Goal: Task Accomplishment & Management: Manage account settings

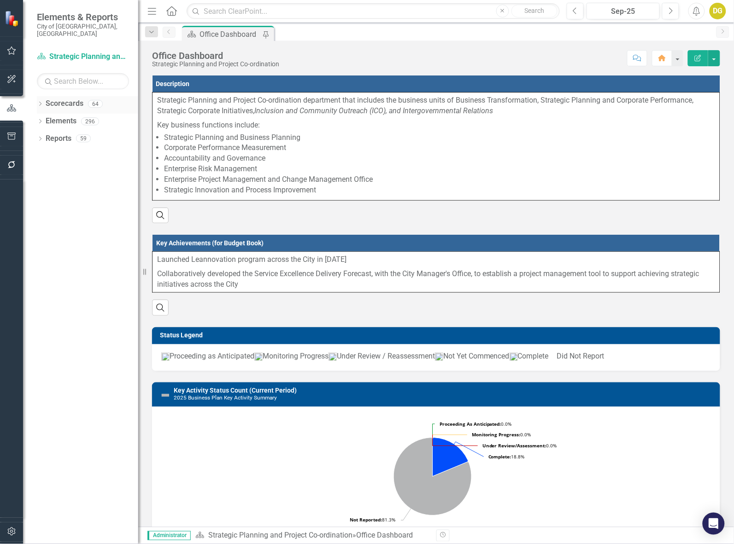
click at [44, 96] on div "Dropdown Scorecards 64" at bounding box center [87, 105] width 101 height 18
click at [37, 102] on icon "Dropdown" at bounding box center [40, 104] width 6 height 5
click at [63, 73] on input "text" at bounding box center [83, 81] width 92 height 16
type input "info"
click at [107, 241] on div "Dropdown Scorecards 3 Dropdown Portfolio and Department Scorecards Dropdown Cor…" at bounding box center [80, 320] width 115 height 448
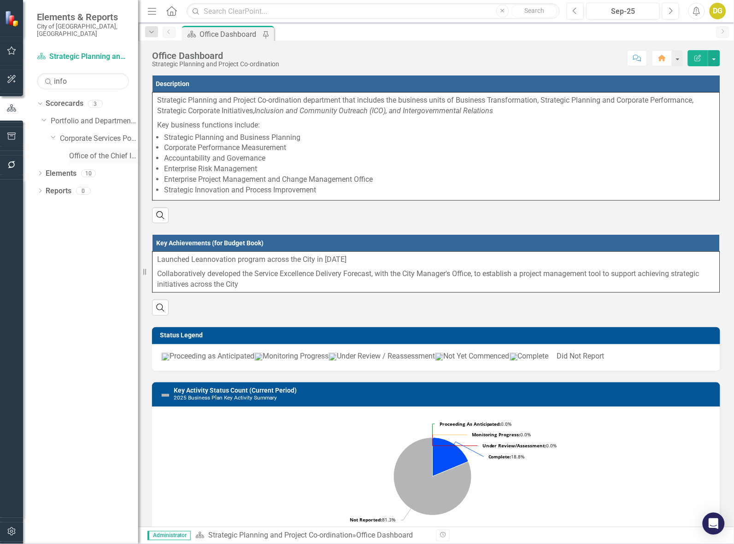
click at [81, 152] on link "Office of the Chief Information Officer" at bounding box center [103, 156] width 69 height 11
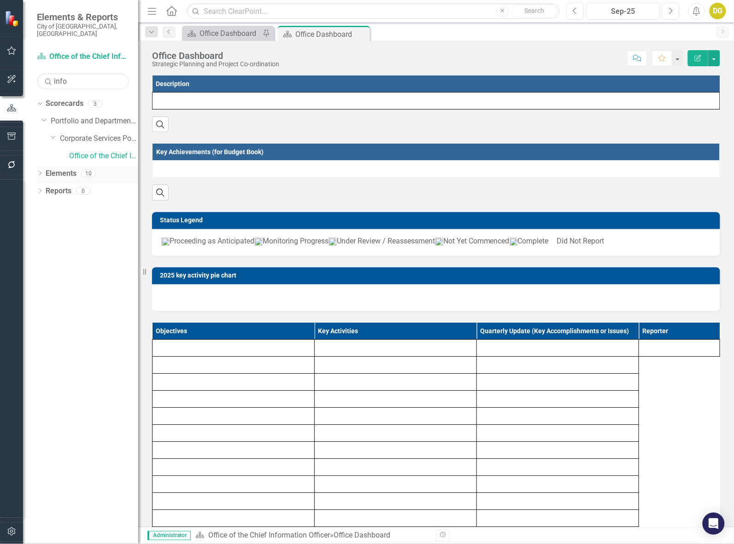
click at [56, 169] on link "Elements" at bounding box center [61, 174] width 31 height 11
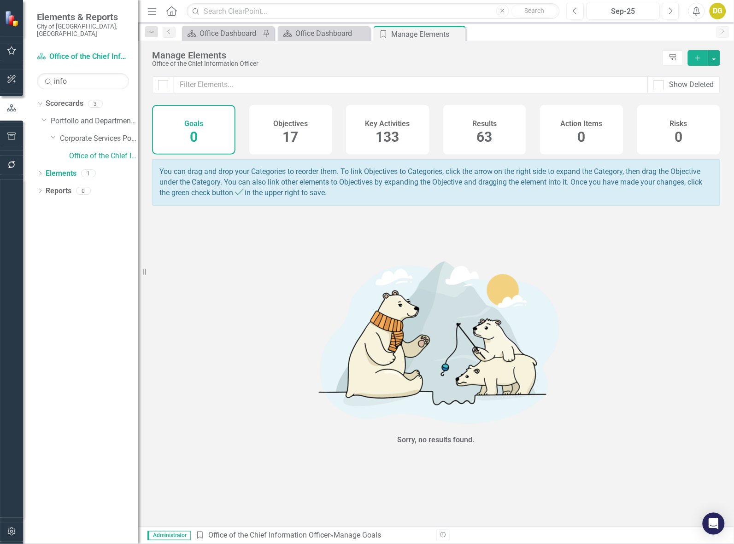
click at [404, 127] on h4 "Key Activities" at bounding box center [387, 124] width 45 height 8
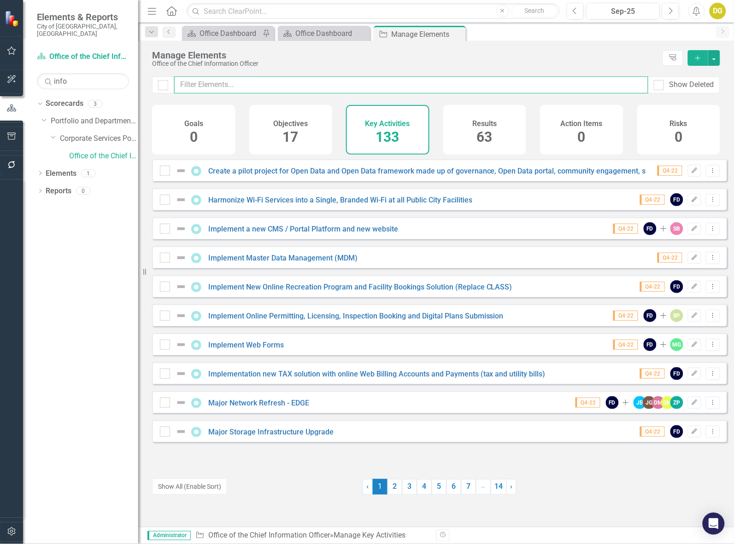
click at [267, 90] on input "text" at bounding box center [411, 84] width 474 height 17
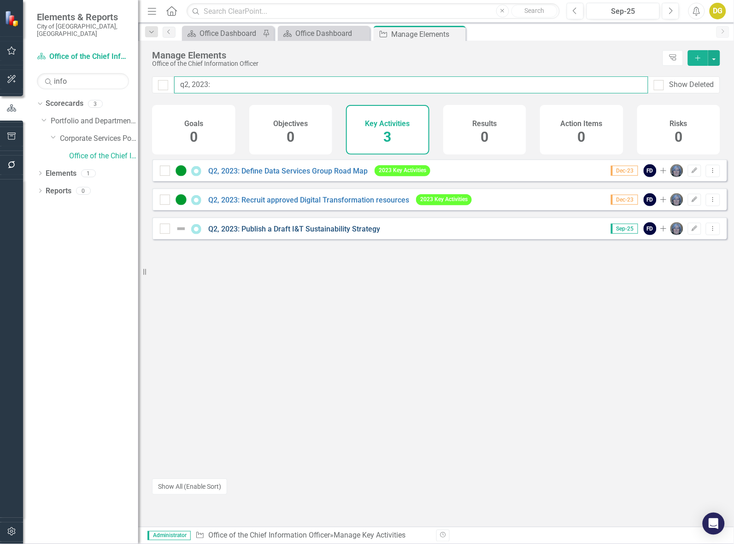
type input "q2, 2023:"
click at [288, 234] on link "Q2, 2023: Publish a Draft I&T Sustainability Strategy" at bounding box center [294, 229] width 172 height 9
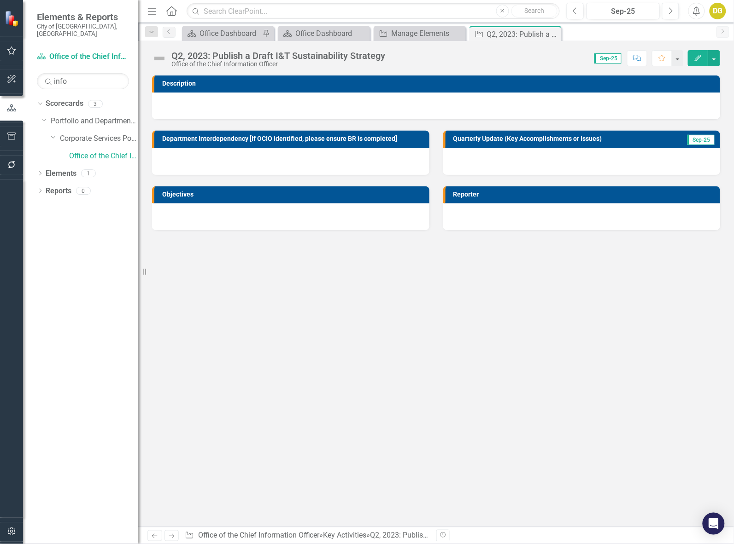
click at [694, 58] on icon "Edit" at bounding box center [698, 58] width 8 height 6
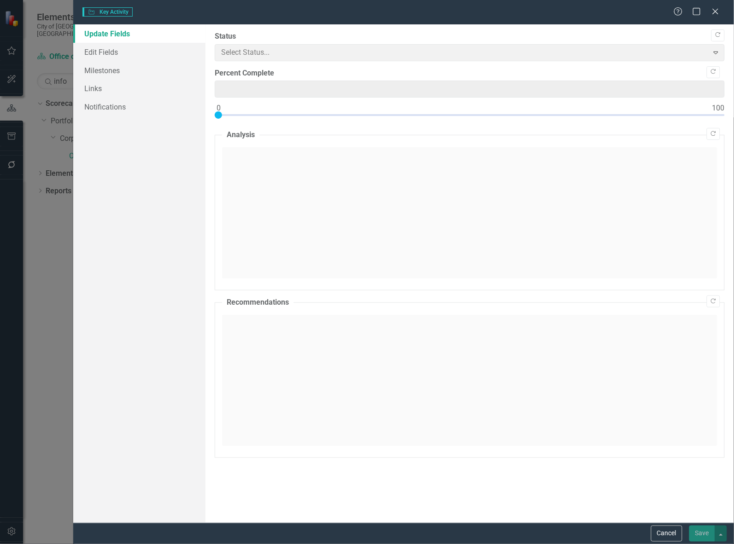
type input "0"
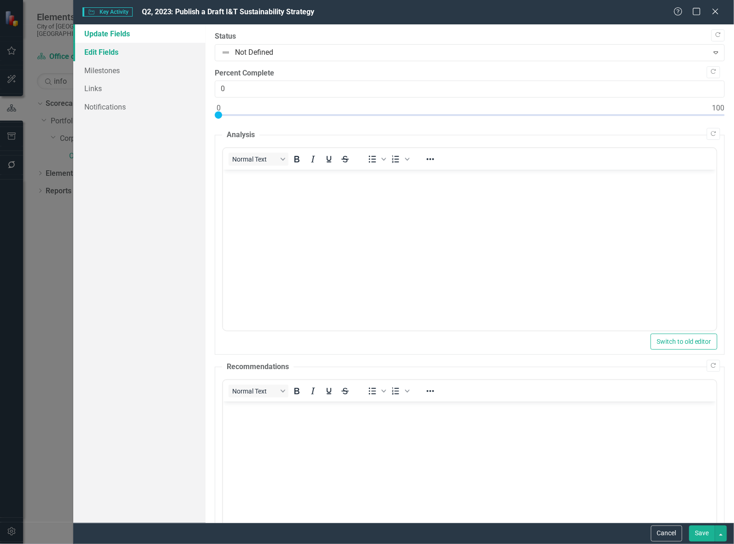
click at [120, 56] on link "Edit Fields" at bounding box center [139, 52] width 132 height 18
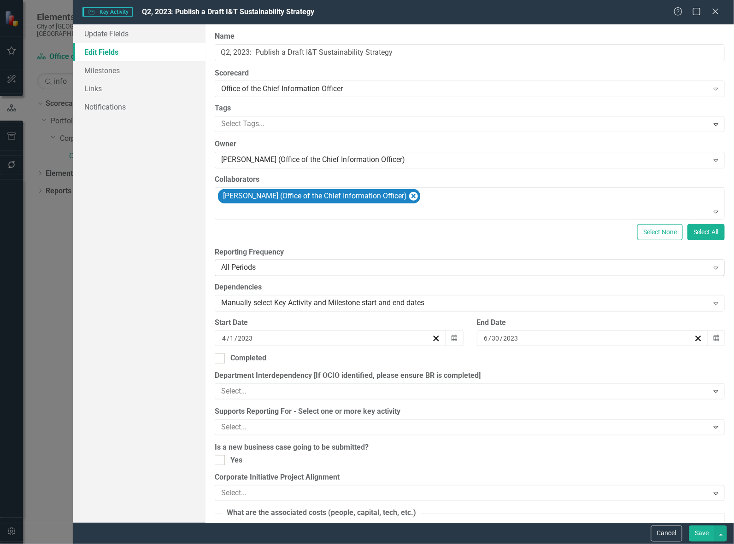
click at [267, 265] on div "All Periods" at bounding box center [464, 268] width 487 height 11
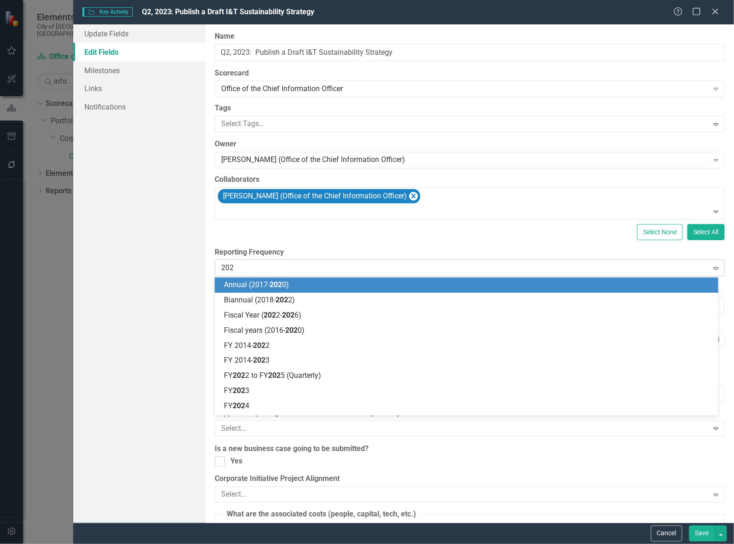
type input "2023"
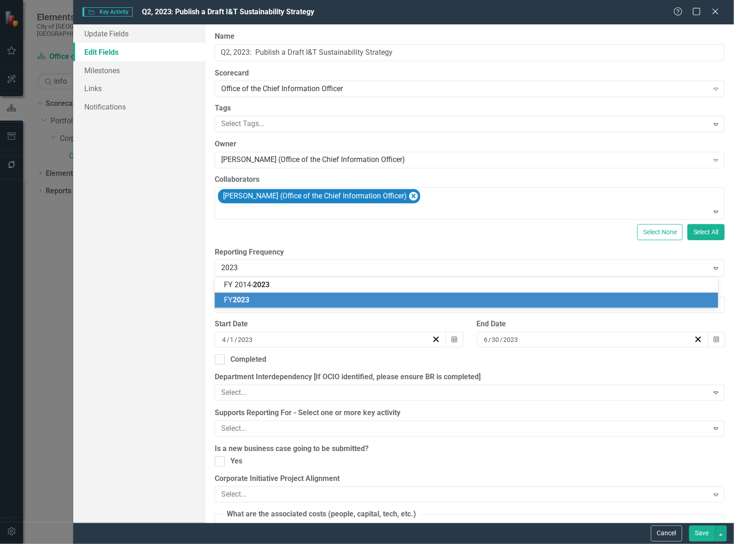
click at [246, 296] on span "2023" at bounding box center [241, 300] width 17 height 9
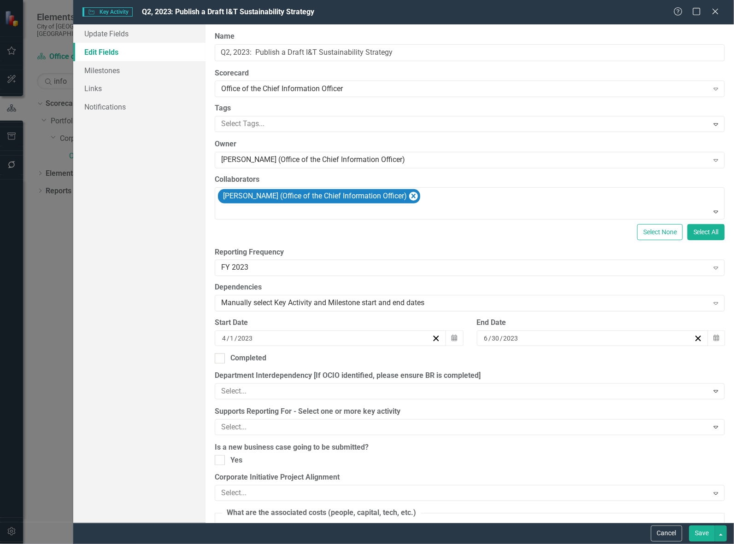
click at [699, 538] on button "Save" at bounding box center [702, 534] width 26 height 16
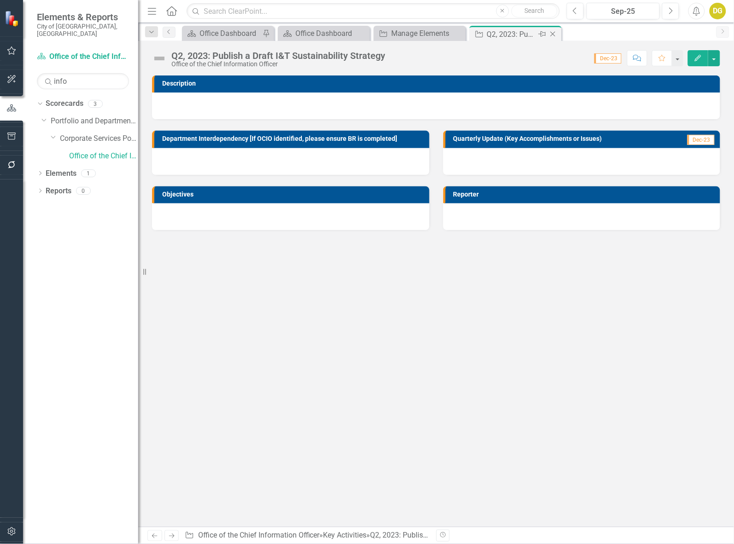
click at [553, 35] on icon "Close" at bounding box center [552, 33] width 9 height 7
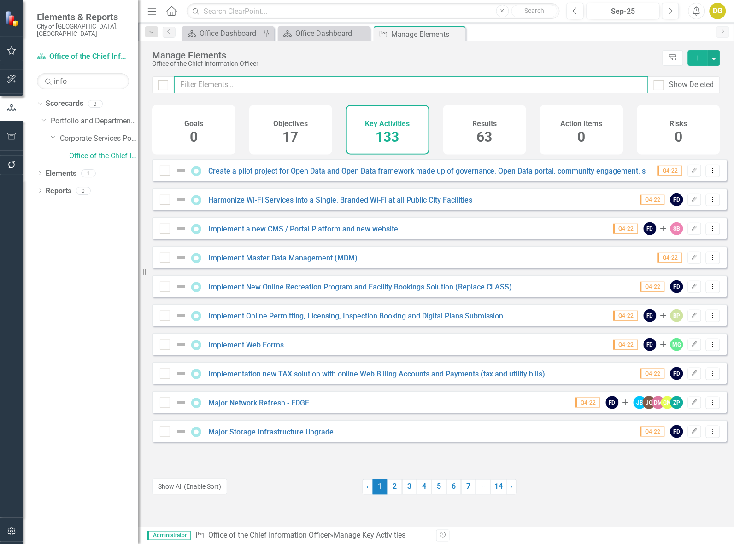
click at [216, 88] on input "text" at bounding box center [411, 84] width 474 height 17
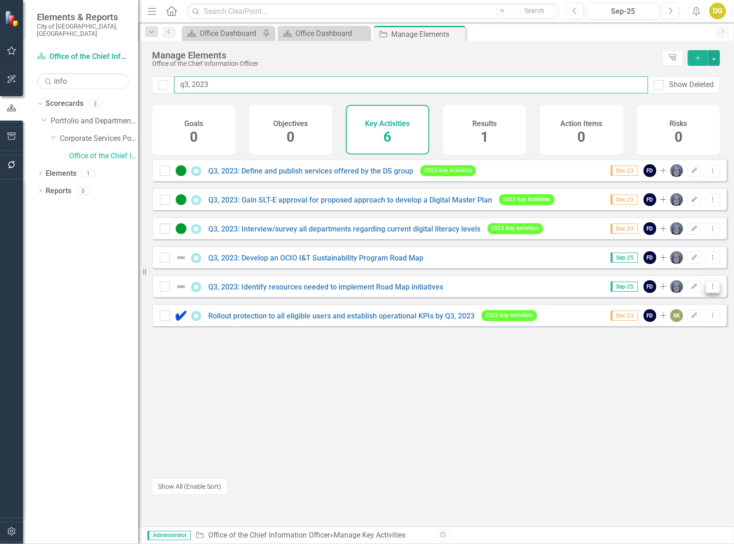
type input "q3, 2023"
click at [709, 290] on icon "Dropdown Menu" at bounding box center [713, 287] width 8 height 6
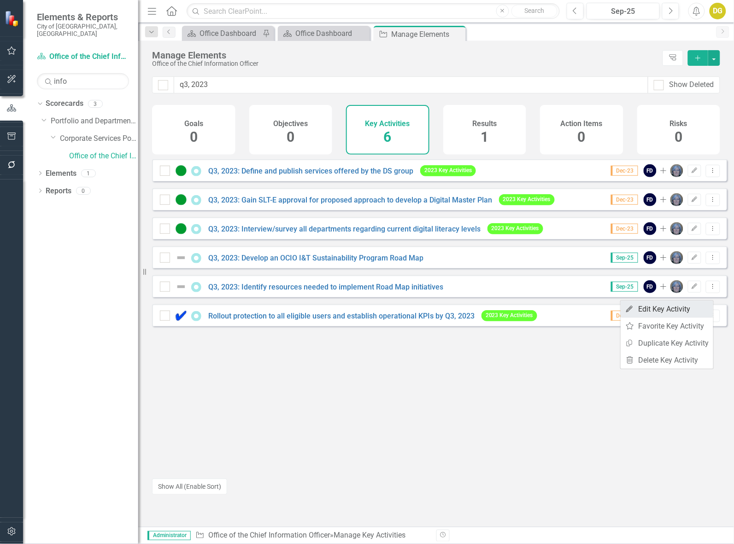
click at [687, 310] on link "Edit Edit Key Activity" at bounding box center [666, 309] width 93 height 17
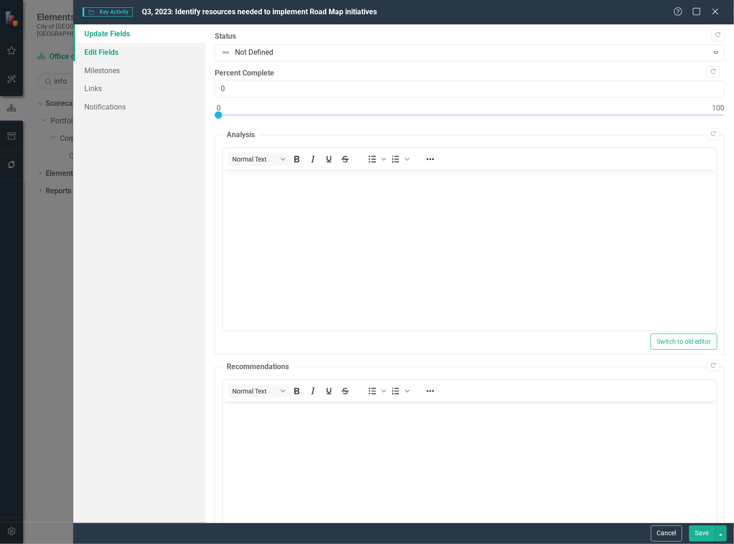
click at [95, 56] on link "Edit Fields" at bounding box center [139, 52] width 132 height 18
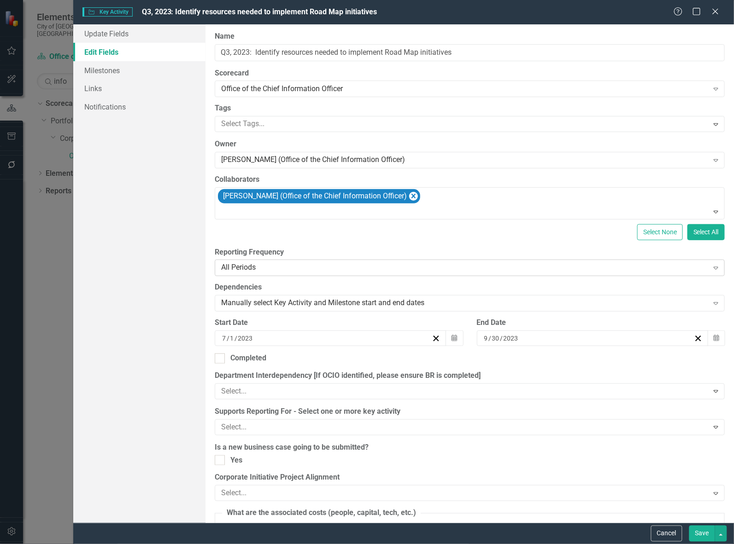
click at [235, 273] on div "All Periods" at bounding box center [464, 268] width 487 height 11
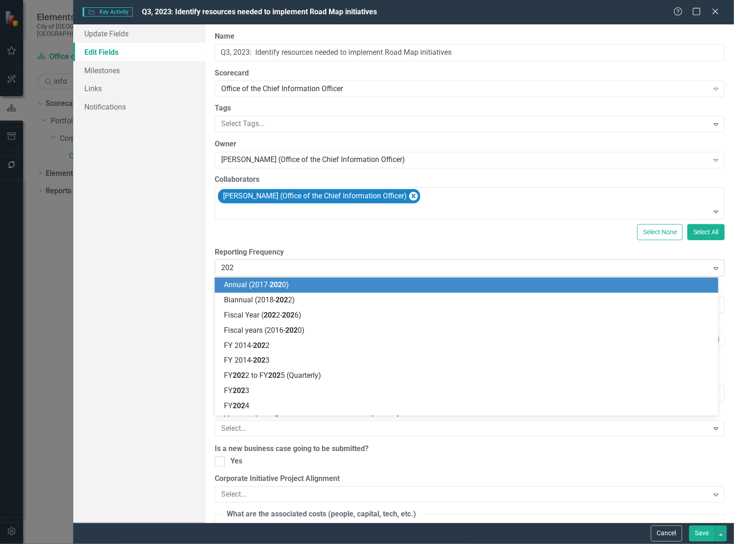
type input "2023"
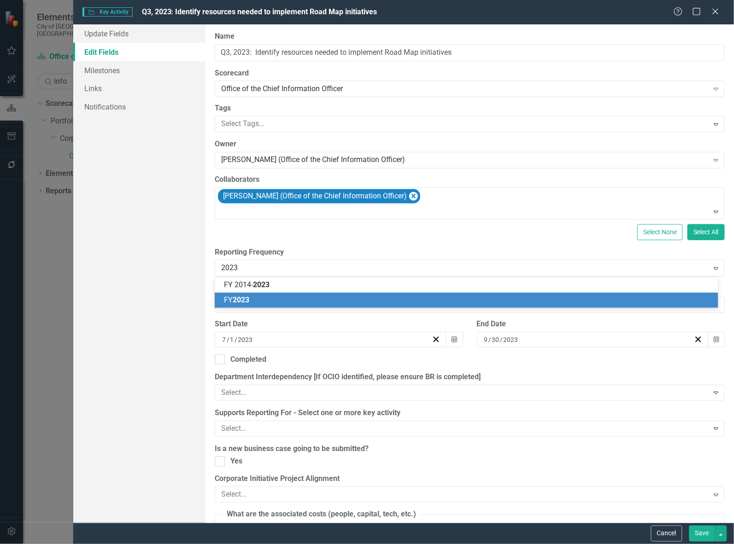
click at [238, 294] on div "FY 2023" at bounding box center [466, 300] width 503 height 15
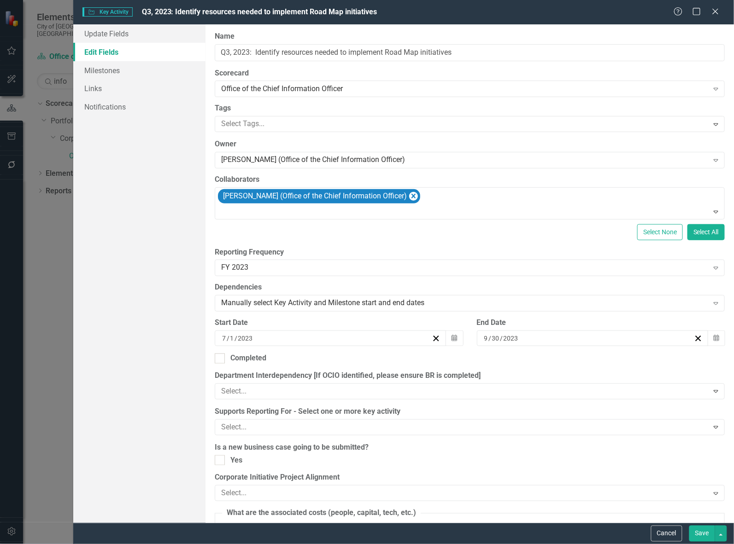
click at [699, 531] on button "Save" at bounding box center [702, 534] width 26 height 16
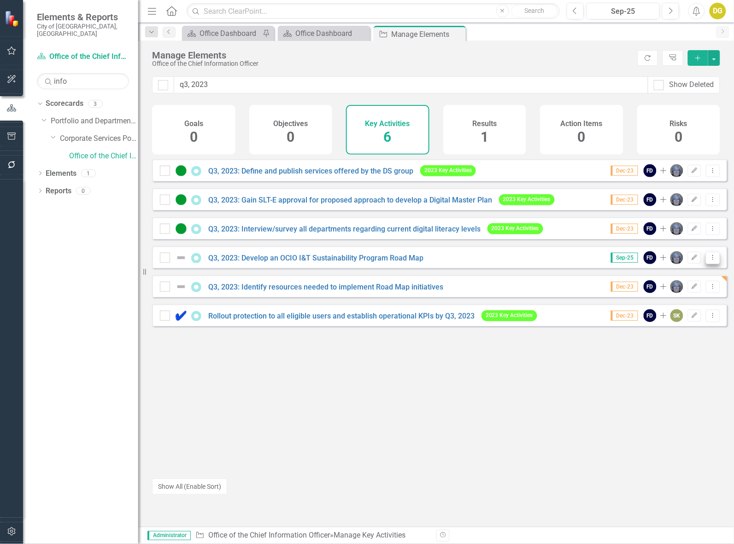
click at [709, 261] on icon "Dropdown Menu" at bounding box center [713, 258] width 8 height 6
click at [646, 275] on link "Edit Edit Key Activity" at bounding box center [666, 280] width 93 height 17
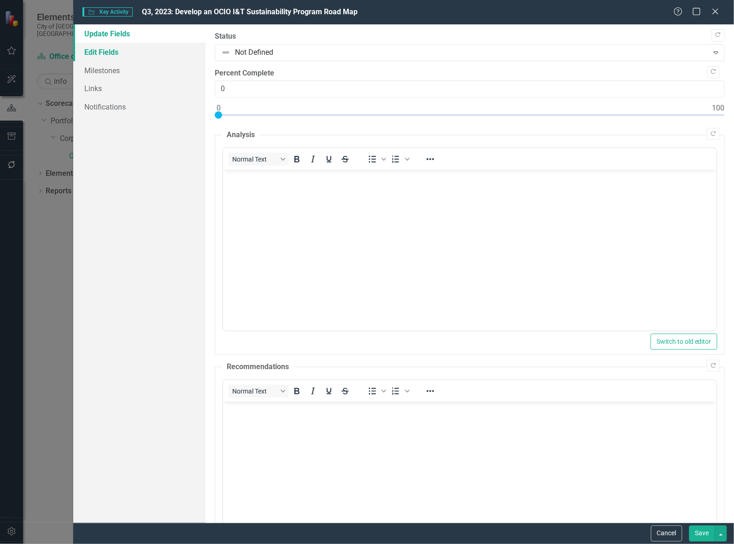
click at [90, 56] on link "Edit Fields" at bounding box center [139, 52] width 132 height 18
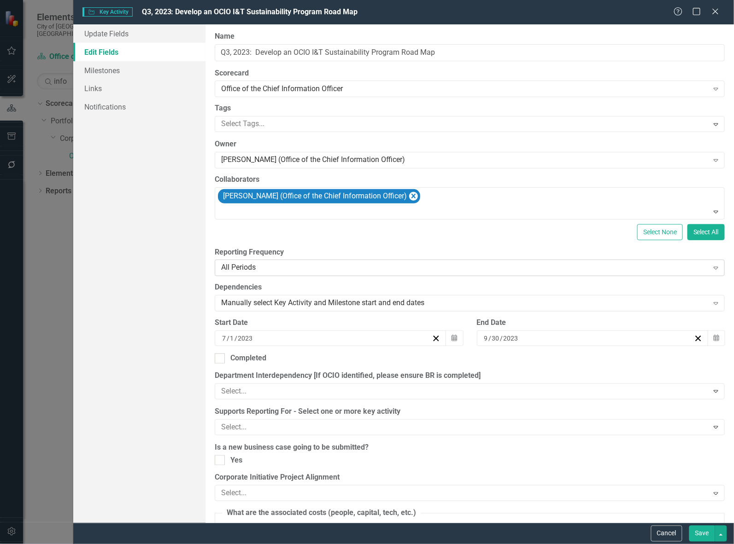
click at [252, 265] on div "All Periods" at bounding box center [464, 268] width 487 height 11
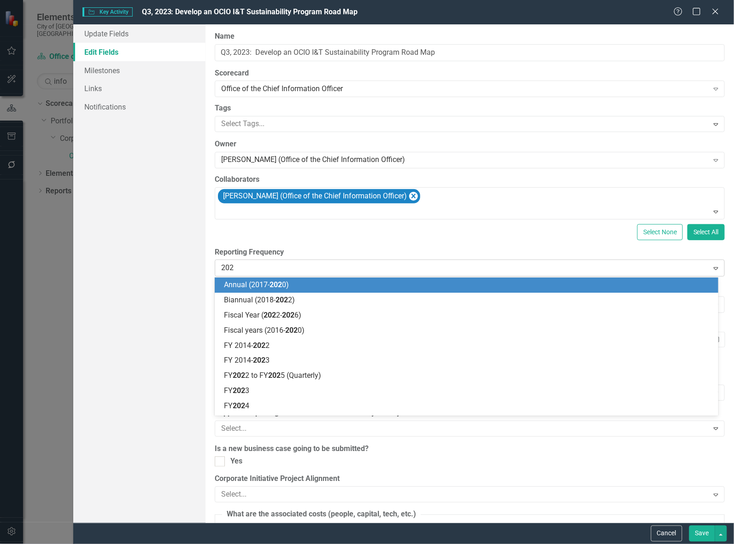
type input "2023"
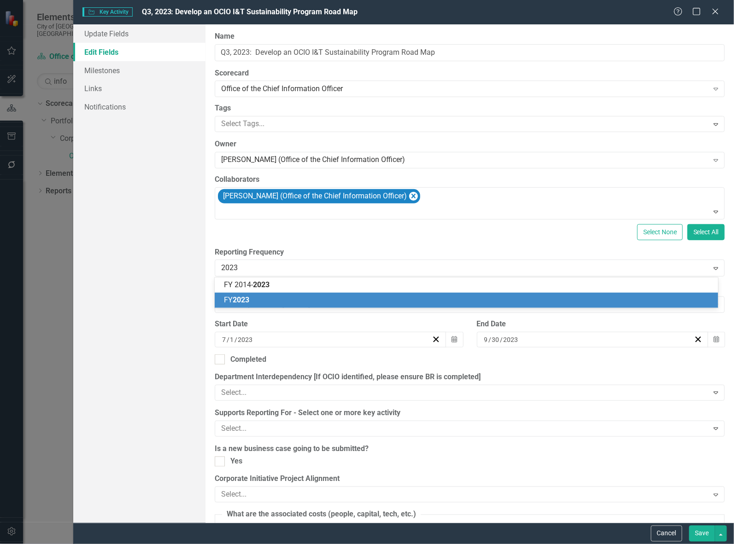
click at [244, 295] on div "FY 2023" at bounding box center [468, 300] width 489 height 11
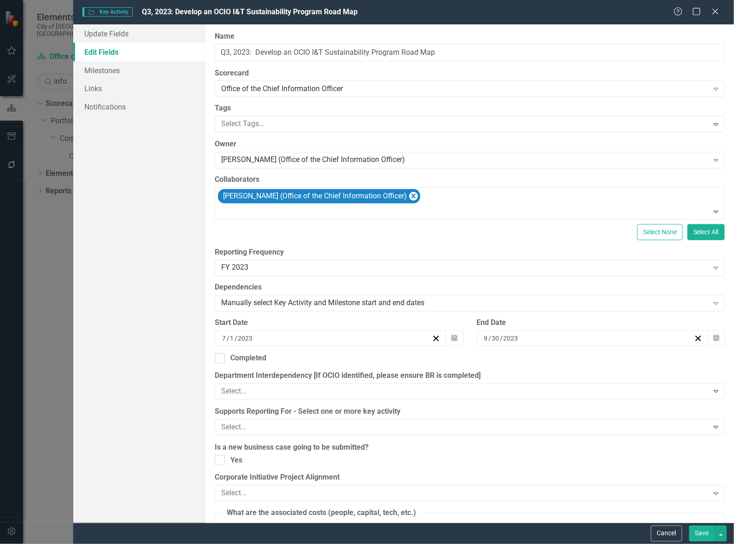
click at [705, 531] on button "Save" at bounding box center [702, 534] width 26 height 16
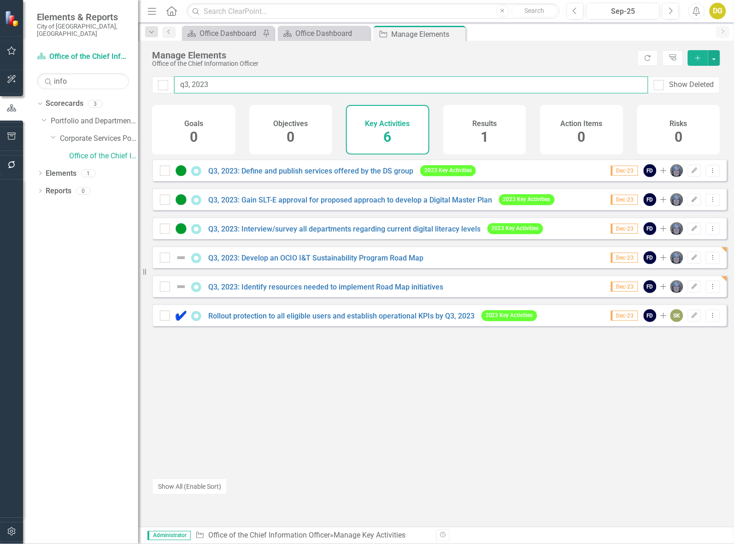
drag, startPoint x: 257, startPoint y: 88, endPoint x: 15, endPoint y: 74, distance: 242.7
click at [15, 74] on div "Elements & Reports City of [GEOGRAPHIC_DATA], ON Scorecard Office of the Chief …" at bounding box center [367, 272] width 734 height 544
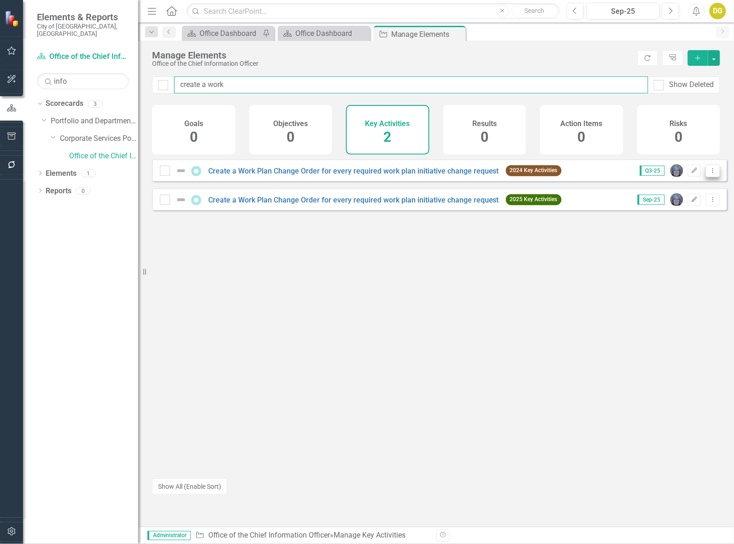
type input "create a work"
click at [709, 174] on icon "Dropdown Menu" at bounding box center [713, 171] width 8 height 6
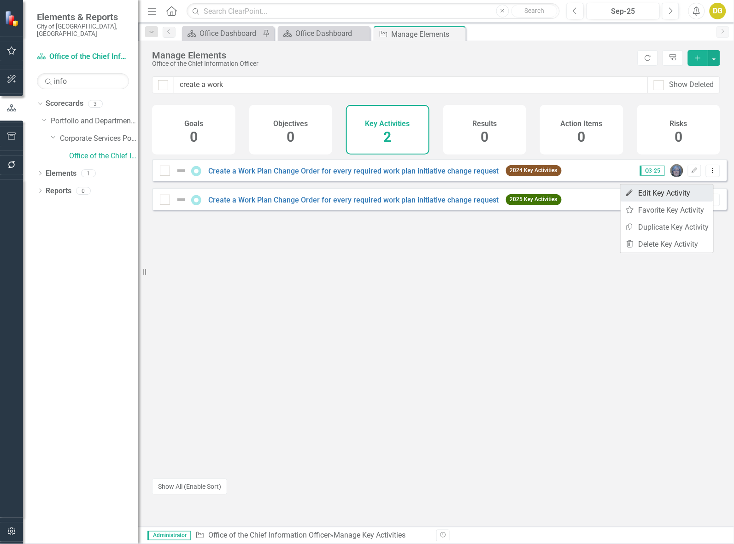
click at [687, 196] on link "Edit Edit Key Activity" at bounding box center [666, 193] width 93 height 17
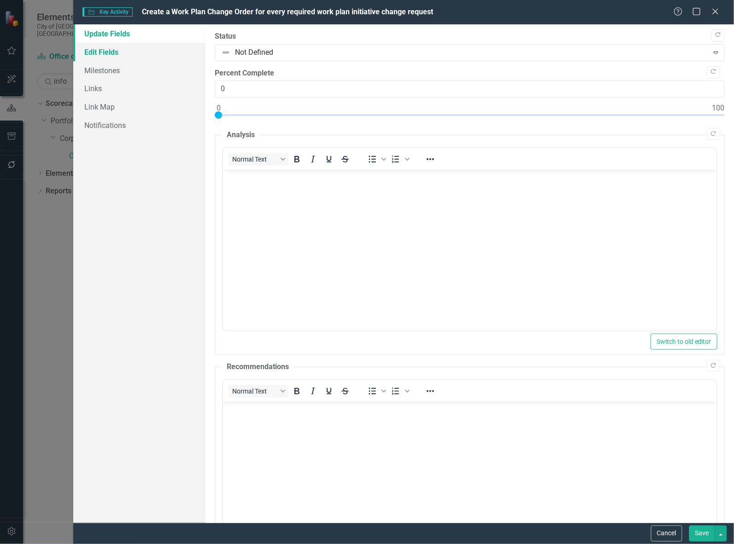
click at [109, 49] on link "Edit Fields" at bounding box center [139, 52] width 132 height 18
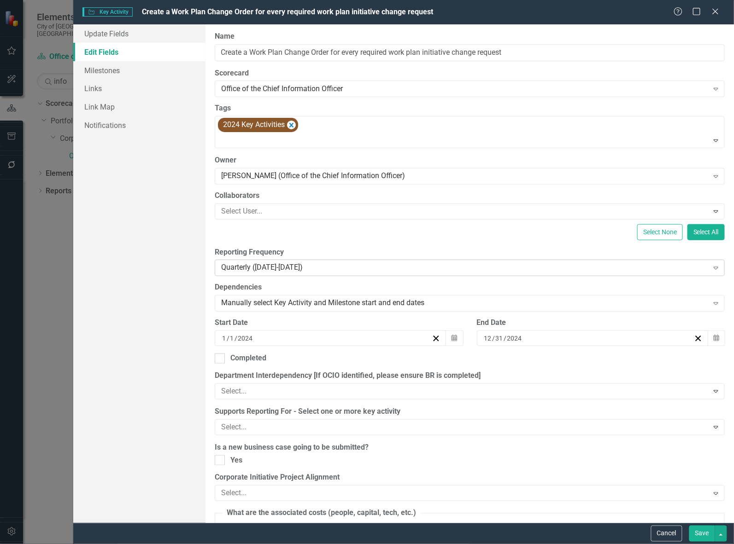
click at [249, 273] on div "Quarterly ([DATE]-[DATE])" at bounding box center [464, 268] width 487 height 11
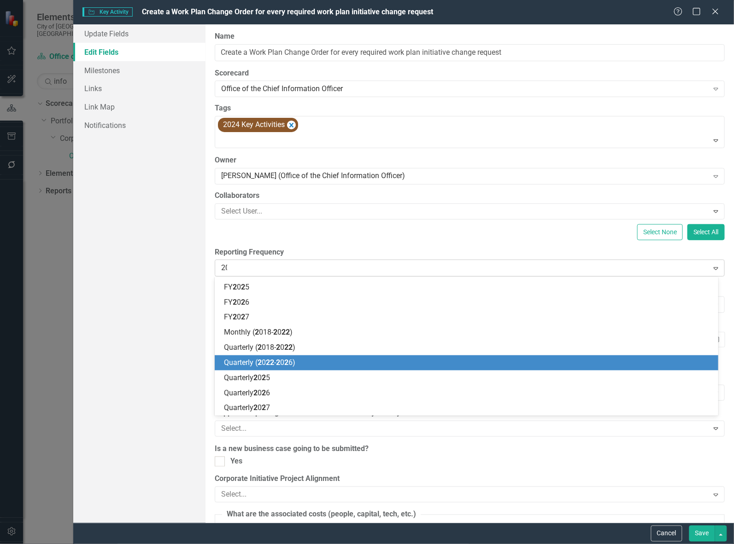
scroll to position [134, 0]
type input "2024"
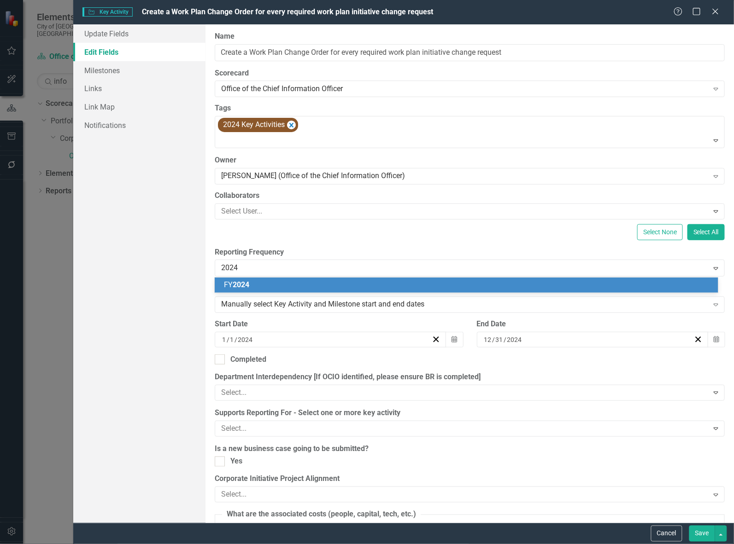
click at [235, 284] on span "2024" at bounding box center [241, 285] width 17 height 9
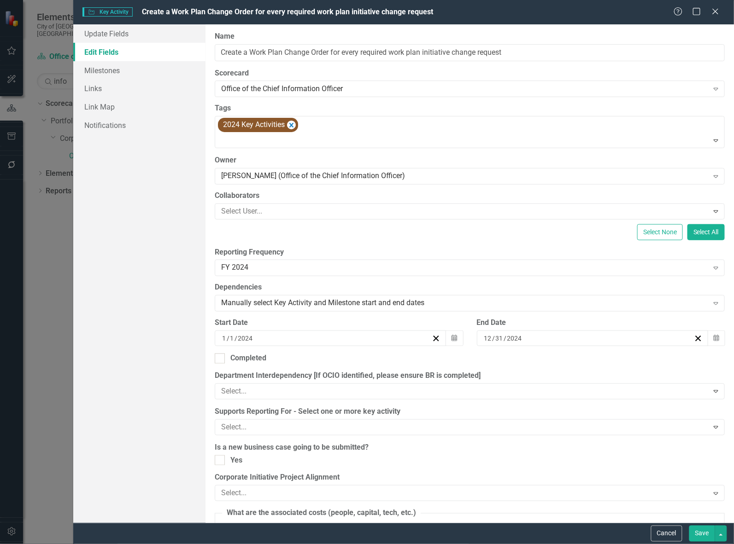
click at [696, 531] on button "Save" at bounding box center [702, 534] width 26 height 16
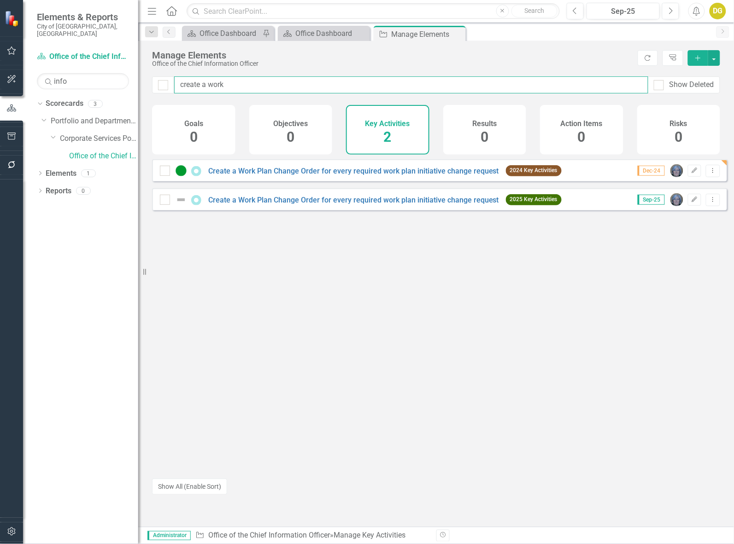
drag, startPoint x: 237, startPoint y: 80, endPoint x: 6, endPoint y: 64, distance: 231.7
click at [6, 64] on div "Elements & Reports City of [GEOGRAPHIC_DATA], ON Scorecard Office of the Chief …" at bounding box center [367, 272] width 734 height 544
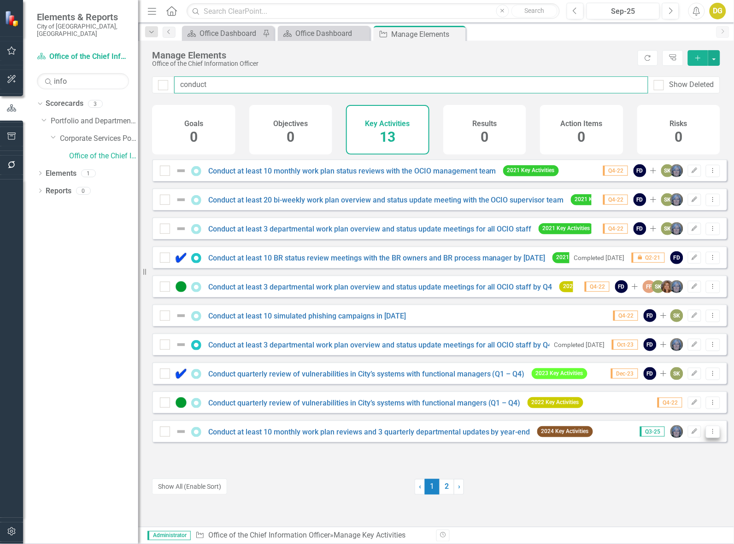
type input "conduct"
click at [709, 435] on icon "Dropdown Menu" at bounding box center [713, 432] width 8 height 6
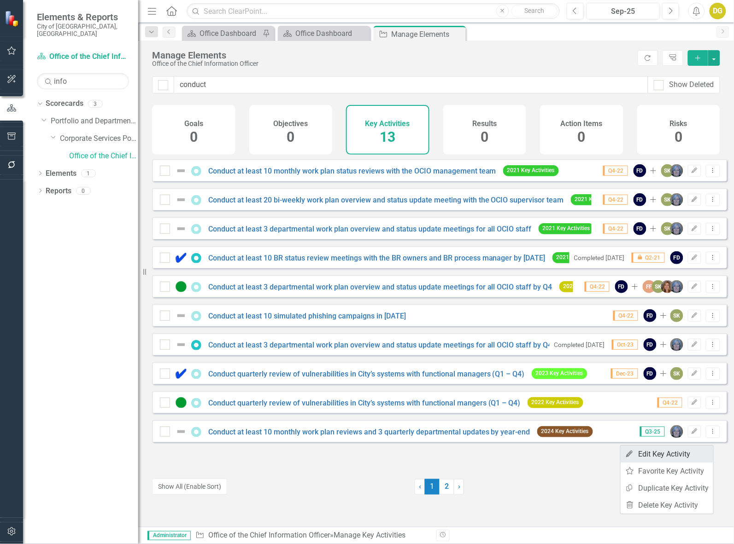
click at [689, 459] on link "Edit Edit Key Activity" at bounding box center [666, 454] width 93 height 17
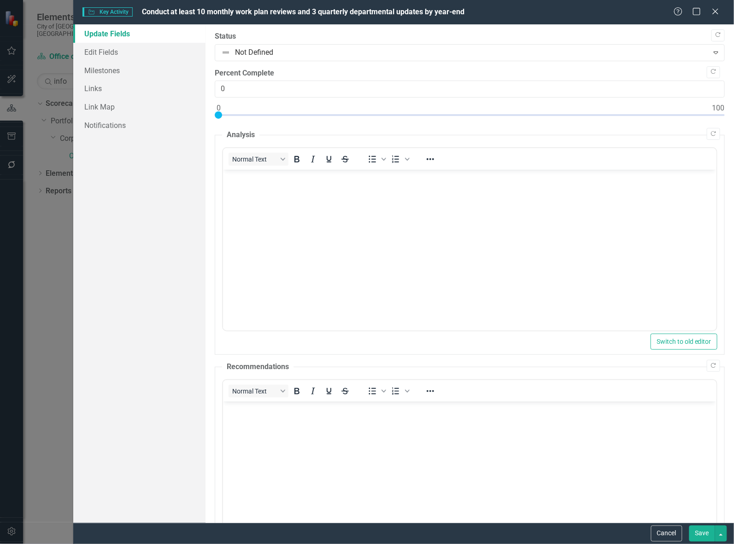
click at [99, 41] on link "Update Fields" at bounding box center [139, 33] width 132 height 18
click at [106, 55] on link "Edit Fields" at bounding box center [139, 52] width 132 height 18
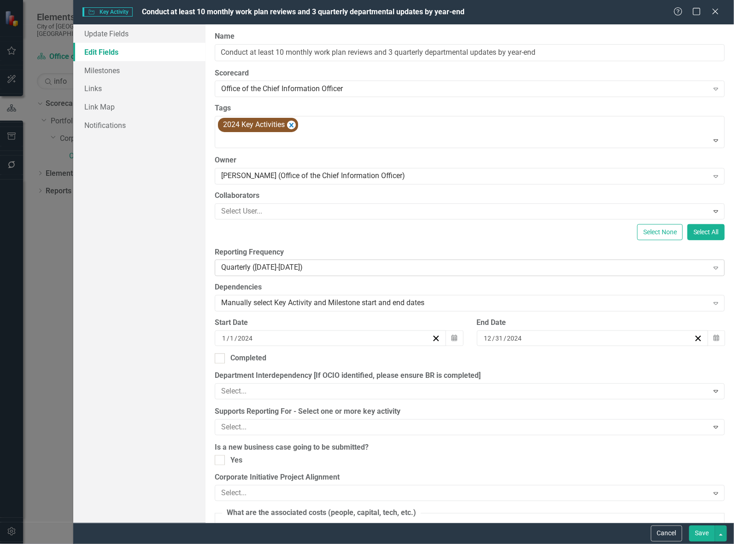
click at [261, 266] on div "Quarterly ([DATE]-[DATE])" at bounding box center [464, 268] width 487 height 11
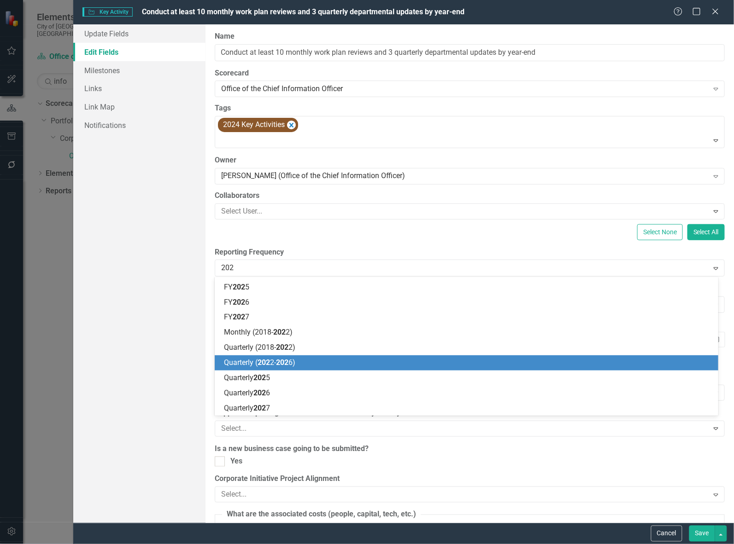
scroll to position [134, 0]
type input "2024"
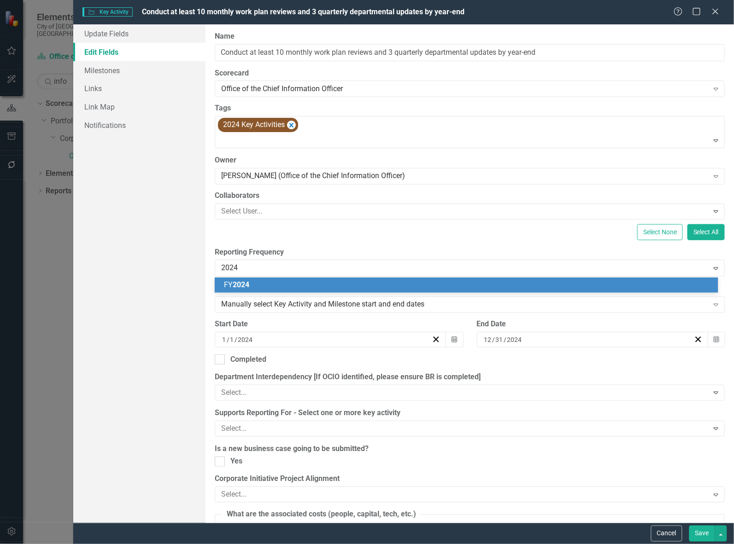
scroll to position [0, 0]
click at [238, 287] on span "2024" at bounding box center [241, 285] width 17 height 9
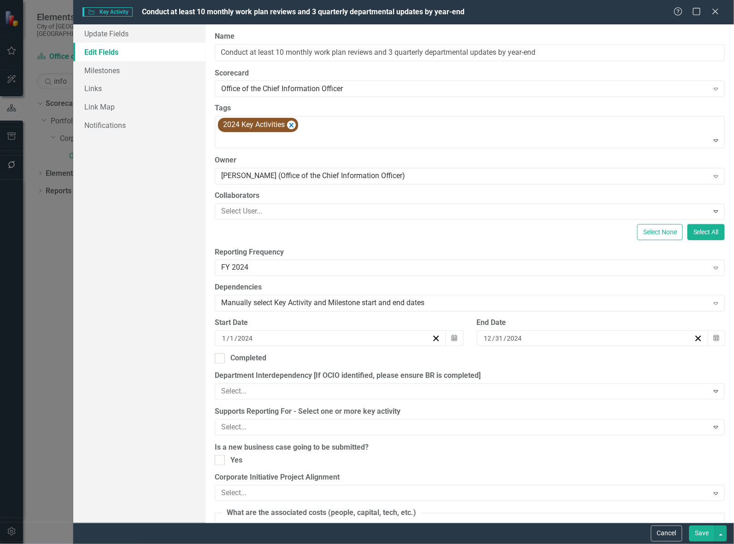
click at [700, 537] on button "Save" at bounding box center [702, 534] width 26 height 16
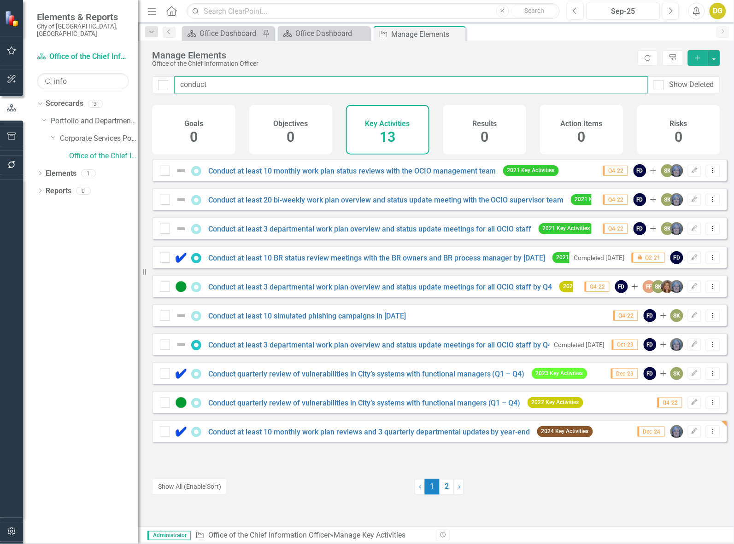
drag, startPoint x: 231, startPoint y: 83, endPoint x: 99, endPoint y: 79, distance: 131.8
click at [99, 79] on div "Elements & Reports City of [GEOGRAPHIC_DATA], ON Scorecard Office of the Chief …" at bounding box center [367, 272] width 734 height 544
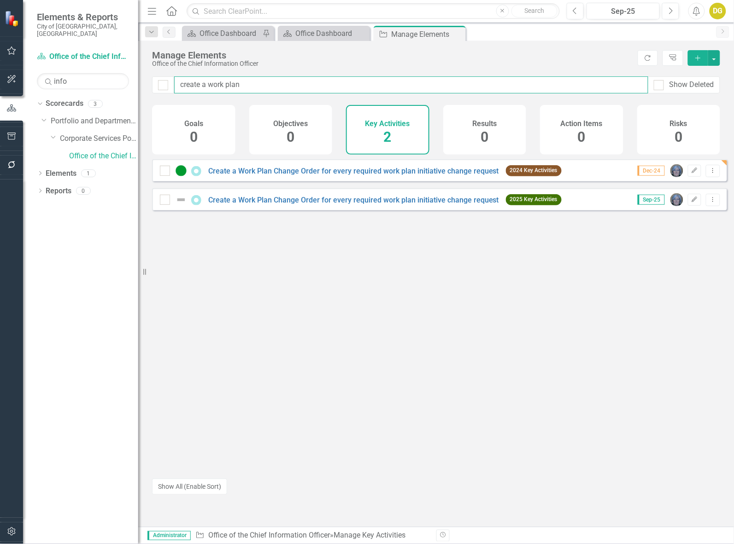
drag, startPoint x: 217, startPoint y: 79, endPoint x: 155, endPoint y: 78, distance: 62.2
click at [155, 78] on div "create a work plan Show Deleted" at bounding box center [436, 84] width 568 height 17
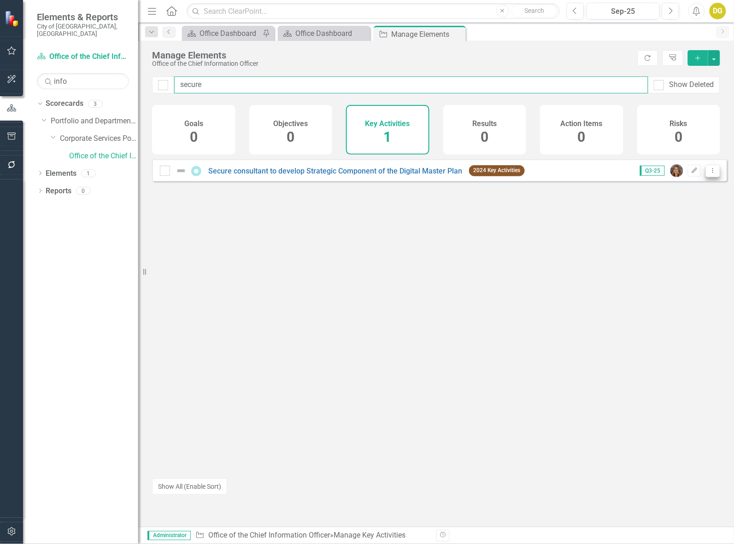
type input "secure"
click at [711, 177] on button "Dropdown Menu" at bounding box center [713, 171] width 14 height 12
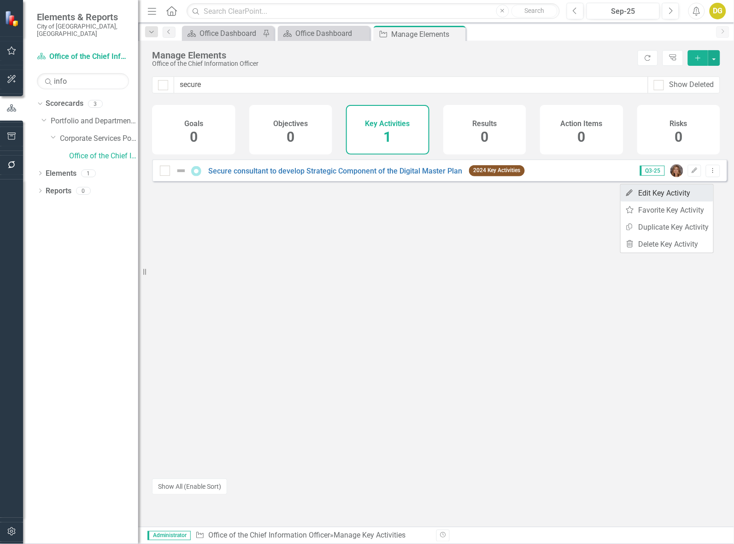
click at [710, 193] on link "Edit Edit Key Activity" at bounding box center [666, 193] width 93 height 17
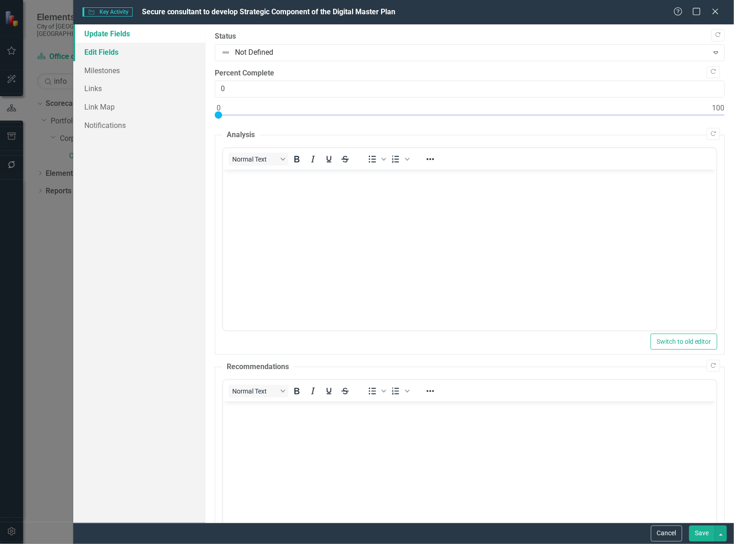
click at [116, 58] on link "Edit Fields" at bounding box center [139, 52] width 132 height 18
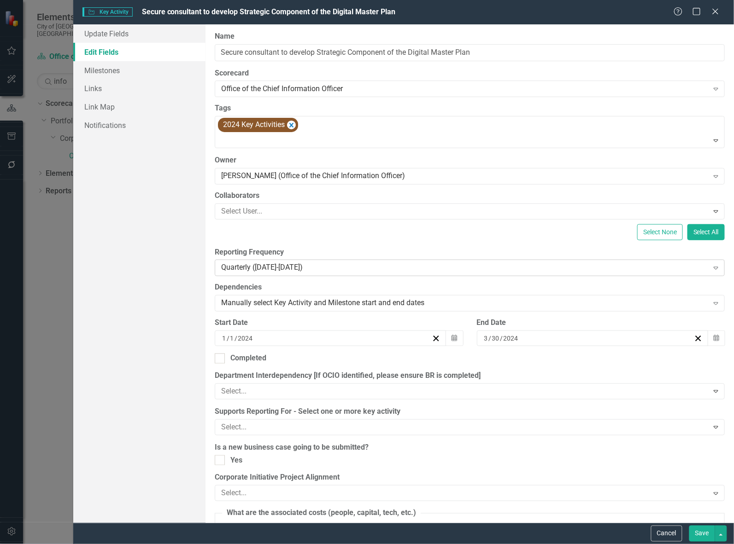
click at [249, 272] on div "Quarterly ([DATE]-[DATE])" at bounding box center [464, 268] width 487 height 11
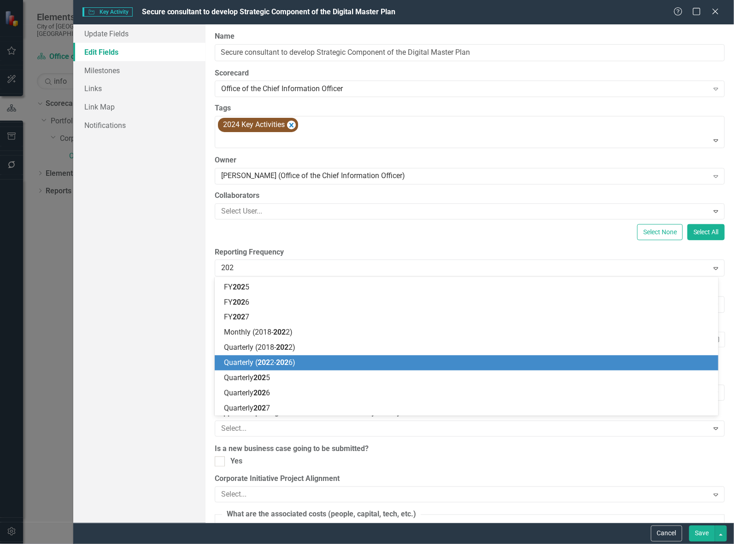
scroll to position [134, 0]
type input "2024"
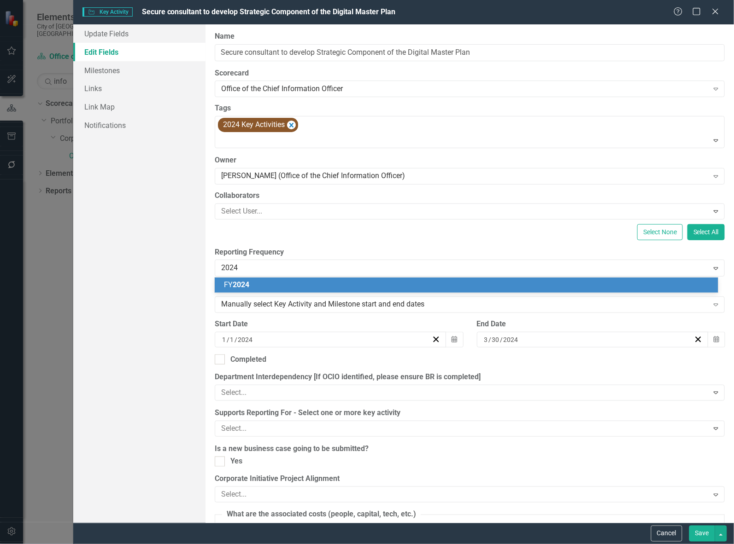
scroll to position [0, 0]
click at [249, 280] on div "FY 2024" at bounding box center [468, 285] width 489 height 11
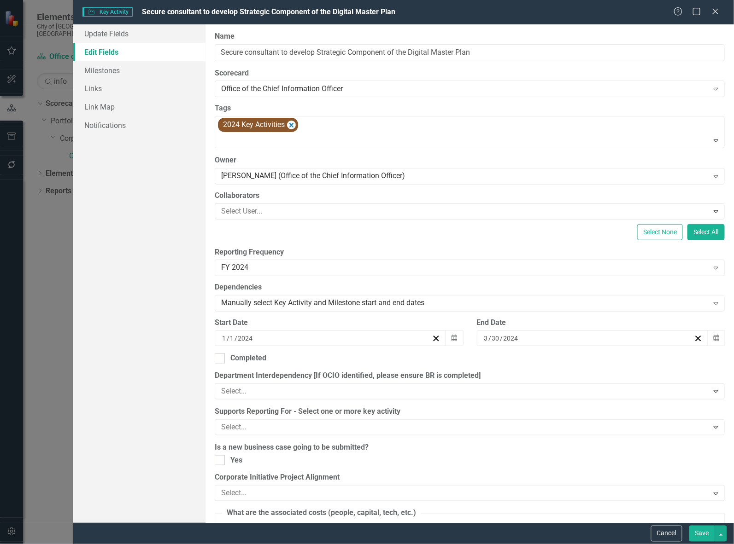
click at [699, 535] on button "Save" at bounding box center [702, 534] width 26 height 16
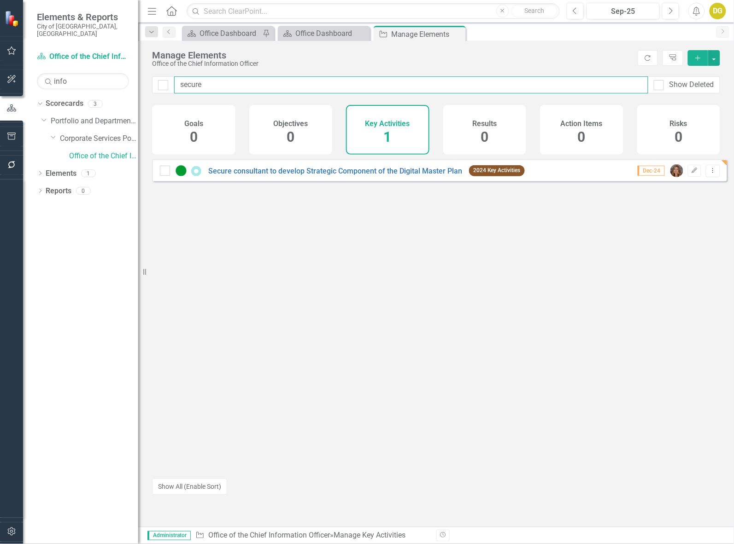
drag, startPoint x: 206, startPoint y: 90, endPoint x: 112, endPoint y: 72, distance: 95.7
click at [112, 72] on div "Elements & Reports City of [GEOGRAPHIC_DATA], ON Scorecard Office of the Chief …" at bounding box center [367, 272] width 734 height 544
type input "draft strate"
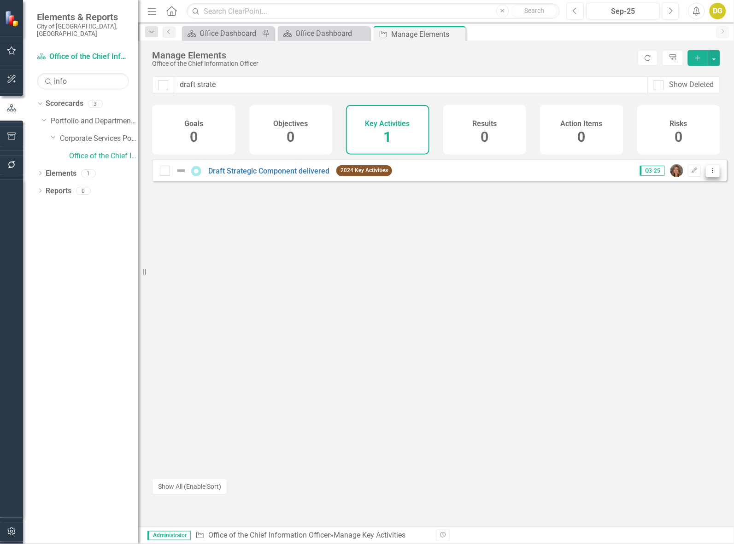
click at [709, 174] on icon "Dropdown Menu" at bounding box center [713, 171] width 8 height 6
click at [648, 197] on link "Edit Edit Key Activity" at bounding box center [666, 193] width 93 height 17
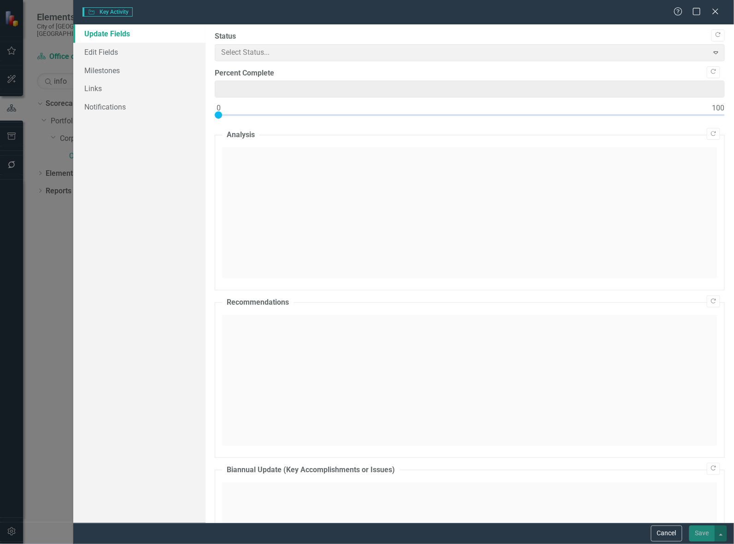
type input "0"
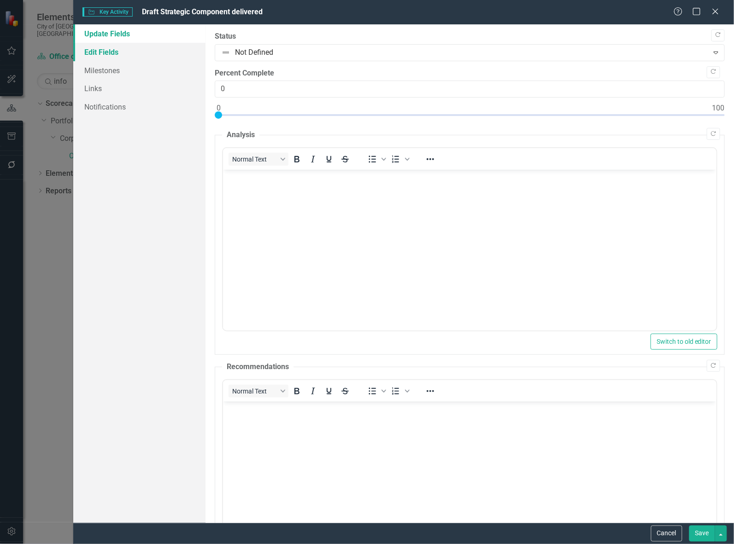
click at [114, 53] on link "Edit Fields" at bounding box center [139, 52] width 132 height 18
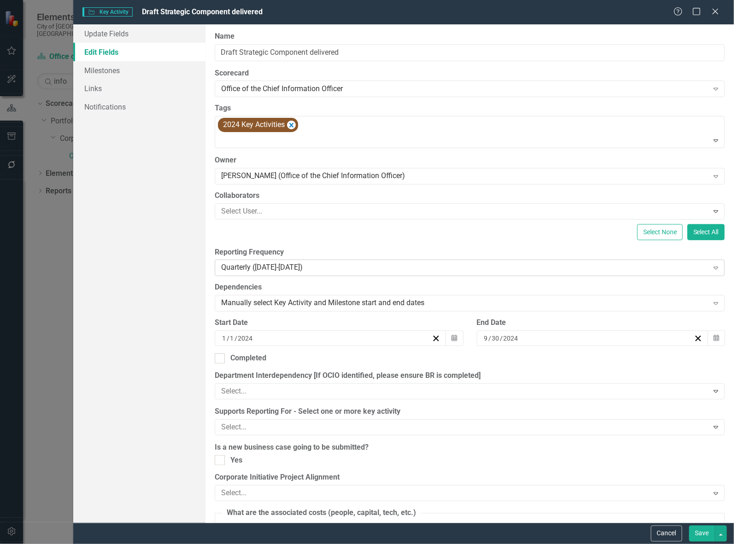
click at [250, 263] on div "Quarterly ([DATE]-[DATE])" at bounding box center [464, 268] width 487 height 11
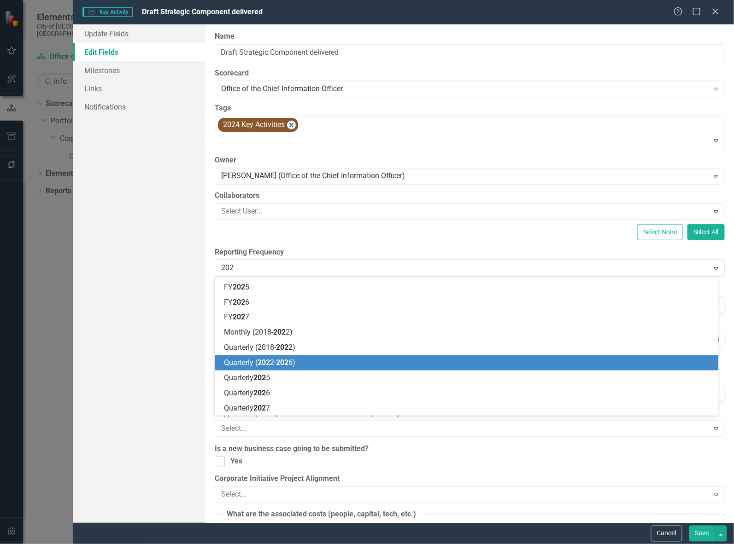
scroll to position [134, 0]
type input "2024"
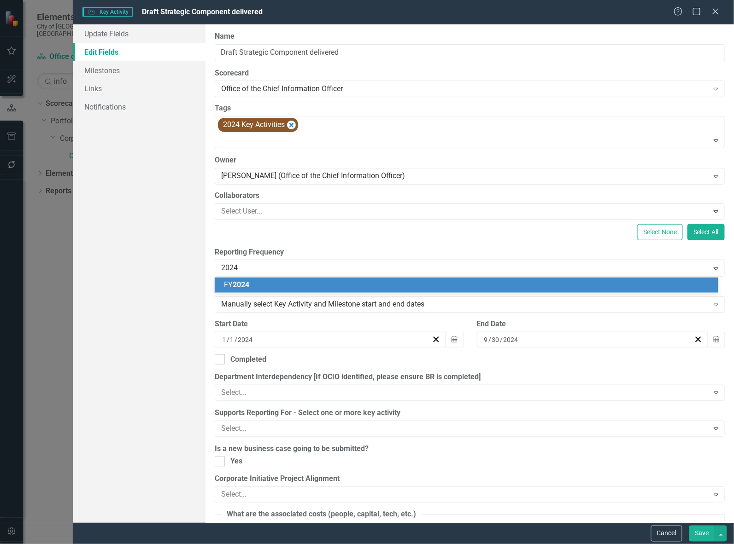
click at [251, 281] on div "FY 2024" at bounding box center [468, 285] width 489 height 11
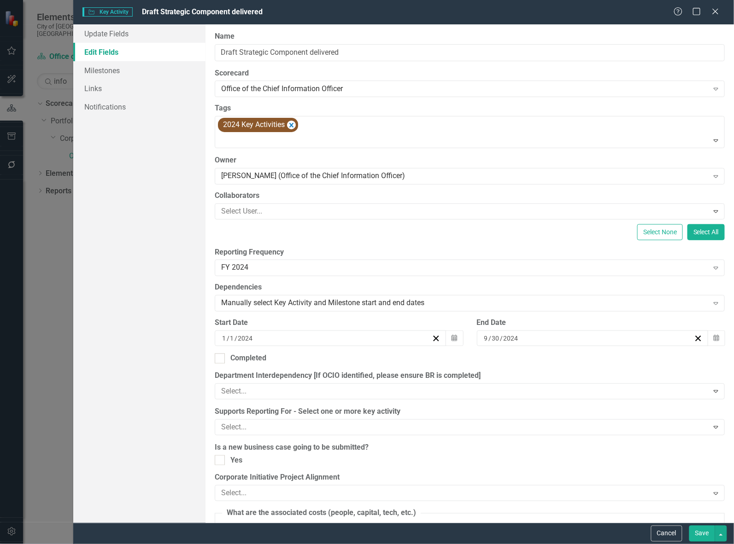
click at [710, 541] on button "Save" at bounding box center [702, 534] width 26 height 16
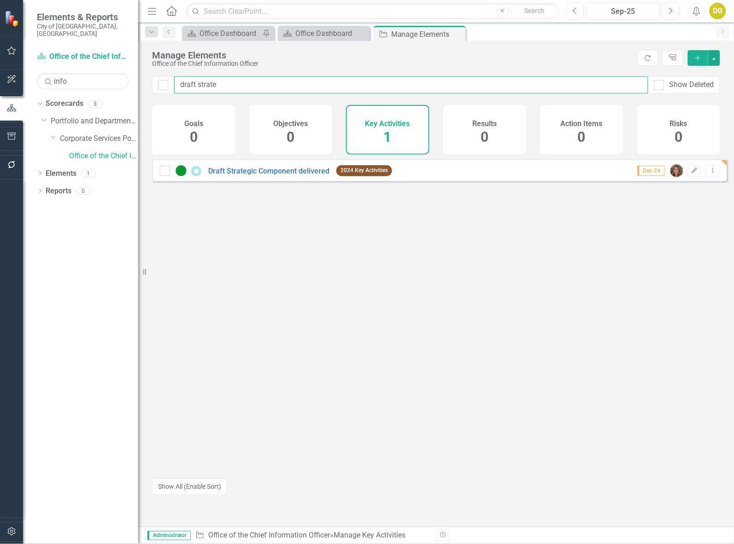
click at [192, 87] on input "draft strate" at bounding box center [411, 84] width 474 height 17
type input "final strate"
click at [709, 174] on icon "Dropdown Menu" at bounding box center [713, 171] width 8 height 6
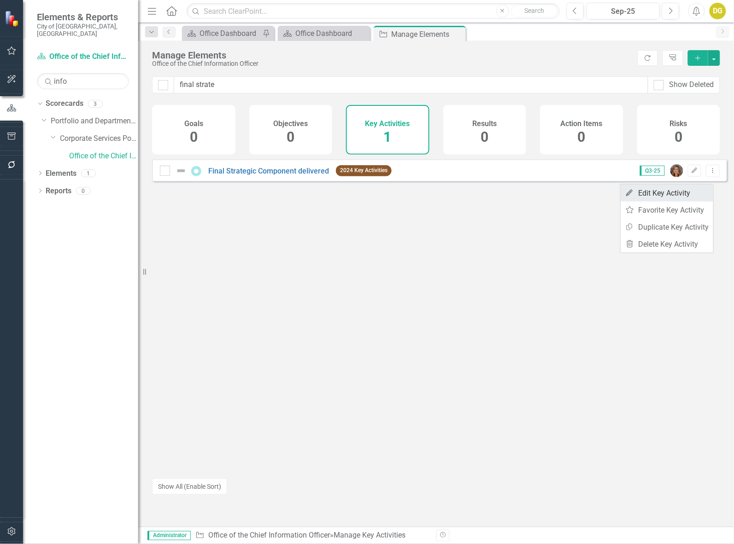
click at [684, 191] on link "Edit Edit Key Activity" at bounding box center [666, 193] width 93 height 17
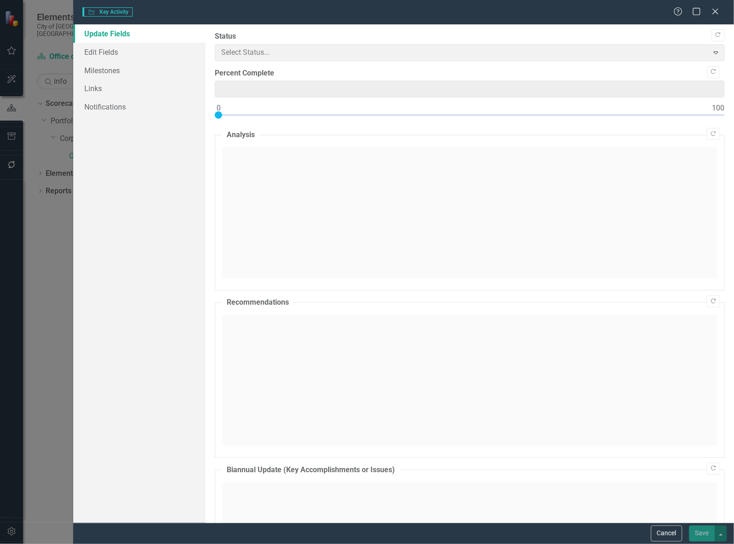
type input "0"
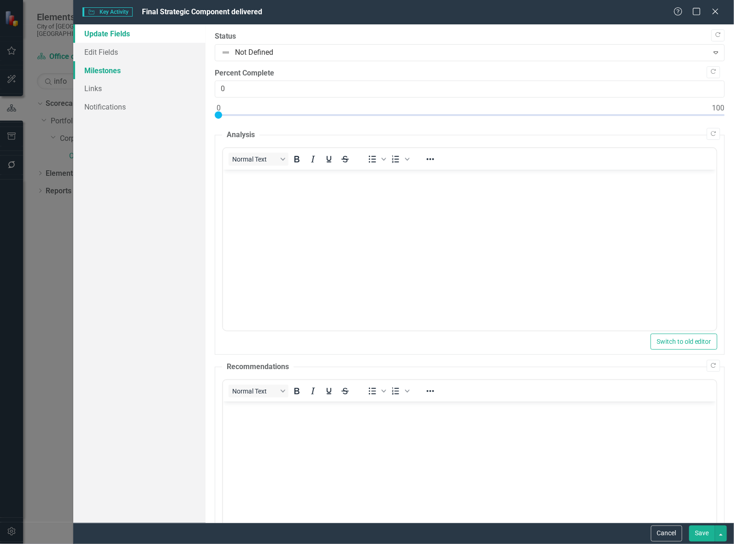
click at [111, 70] on link "Milestones" at bounding box center [139, 70] width 132 height 18
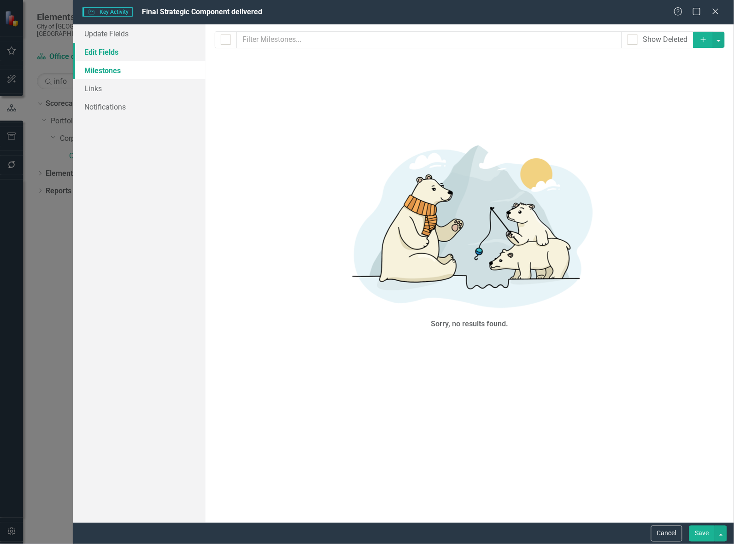
click at [108, 58] on link "Edit Fields" at bounding box center [139, 52] width 132 height 18
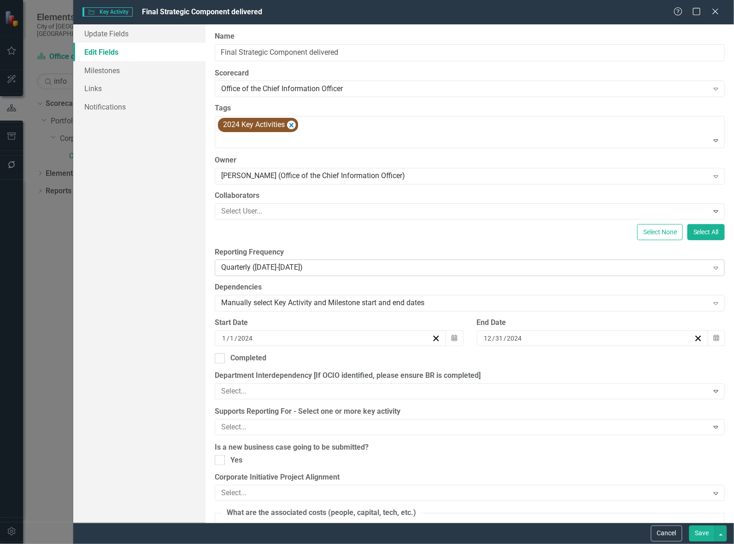
click at [240, 270] on div "Quarterly ([DATE]-[DATE])" at bounding box center [464, 268] width 487 height 11
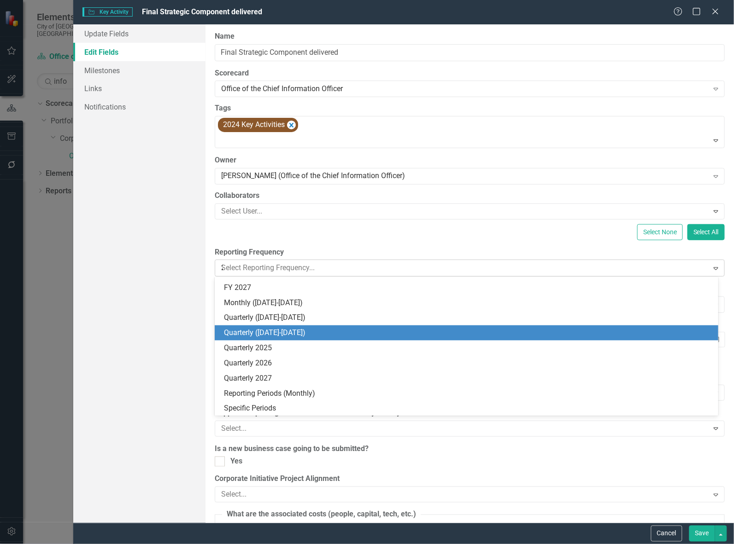
scroll to position [240, 0]
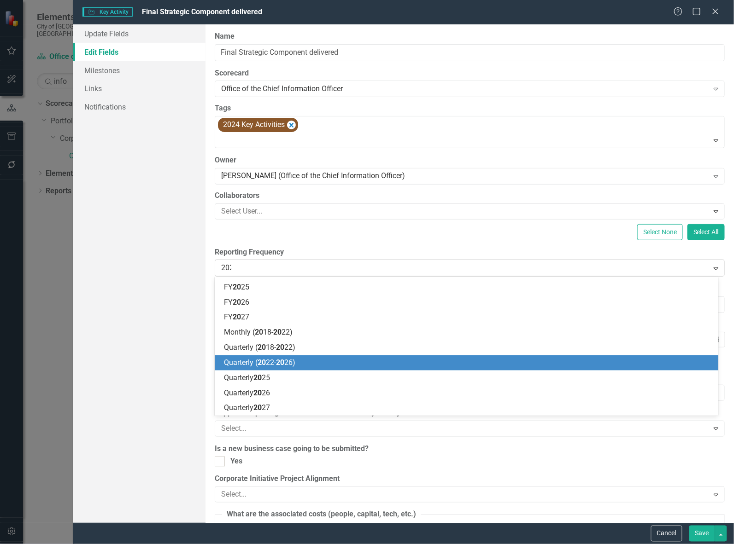
type input "2024"
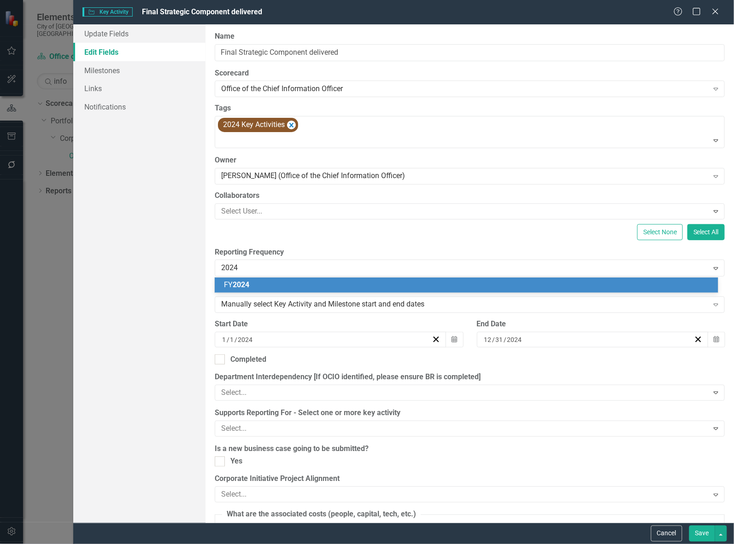
click at [238, 289] on span "2024" at bounding box center [241, 285] width 17 height 9
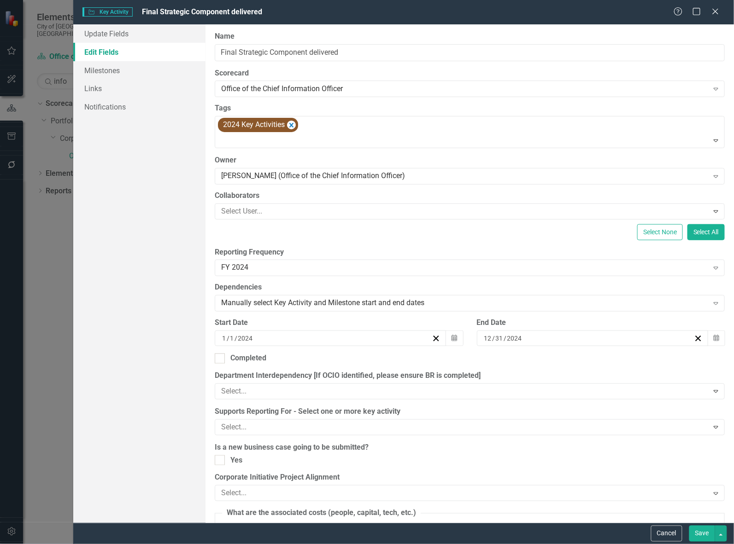
click at [708, 532] on button "Save" at bounding box center [702, 534] width 26 height 16
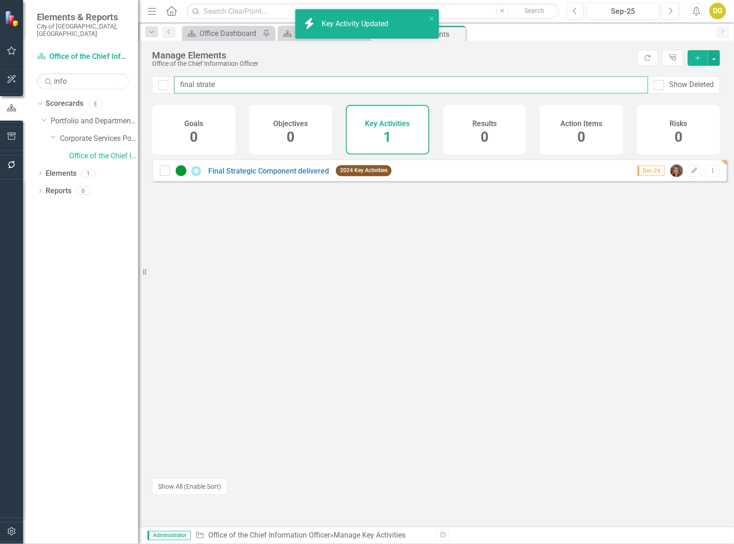
drag, startPoint x: 121, startPoint y: 81, endPoint x: -158, endPoint y: 54, distance: 279.9
click at [0, 54] on html "icon.bolt Key Activity Updated Elements & Reports City of [GEOGRAPHIC_DATA], ON…" at bounding box center [367, 272] width 734 height 544
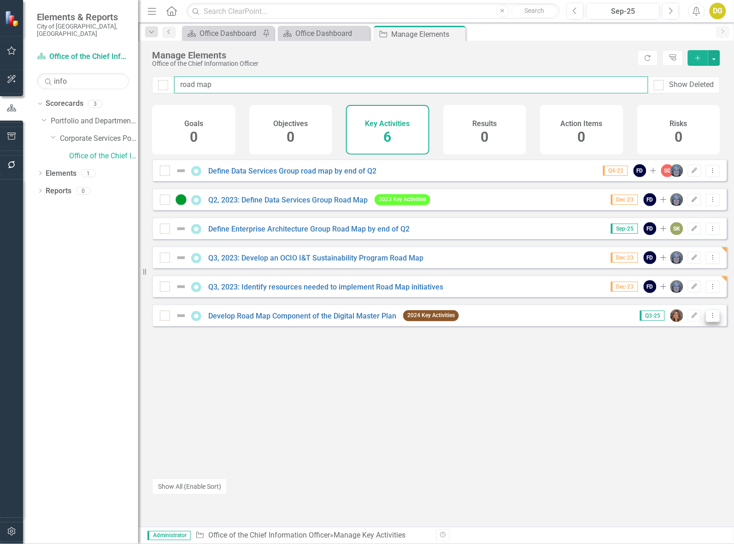
type input "road map"
click at [711, 322] on button "Dropdown Menu" at bounding box center [713, 316] width 14 height 12
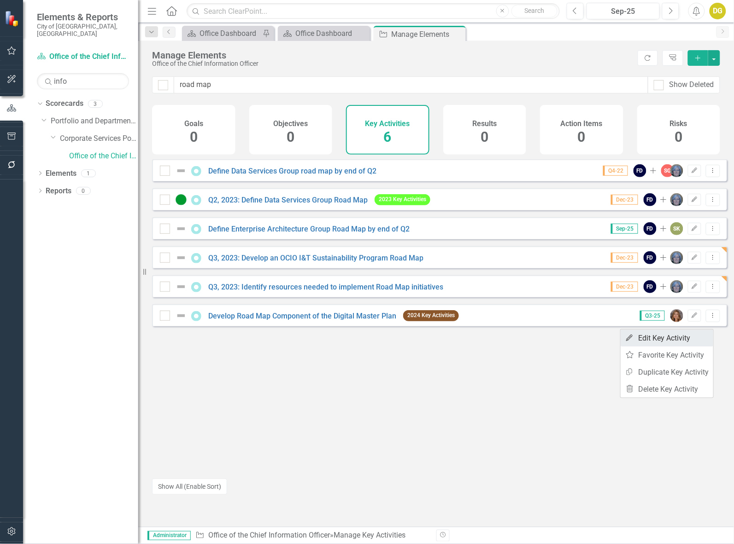
click at [686, 337] on link "Edit Edit Key Activity" at bounding box center [666, 338] width 93 height 17
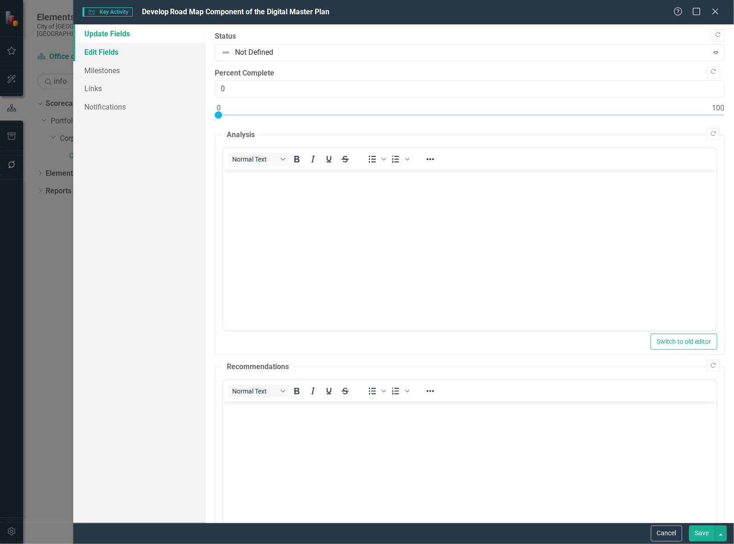
click at [107, 51] on link "Edit Fields" at bounding box center [139, 52] width 132 height 18
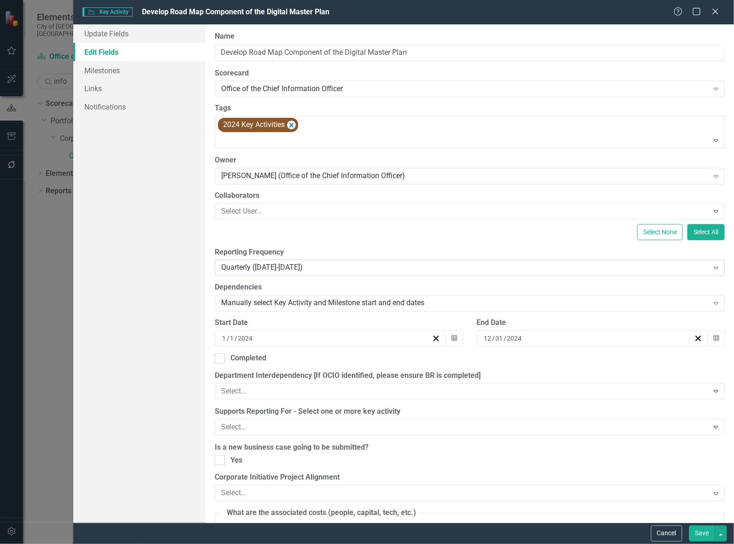
click at [249, 267] on div "Quarterly ([DATE]-[DATE])" at bounding box center [464, 268] width 487 height 11
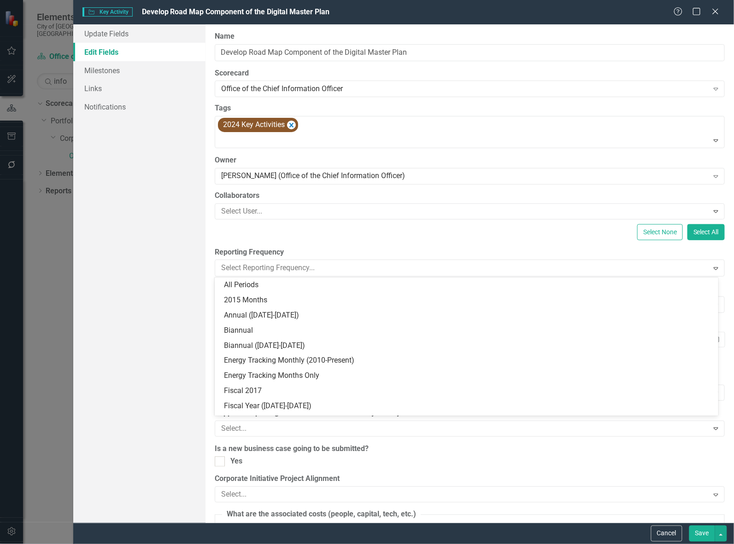
scroll to position [330, 0]
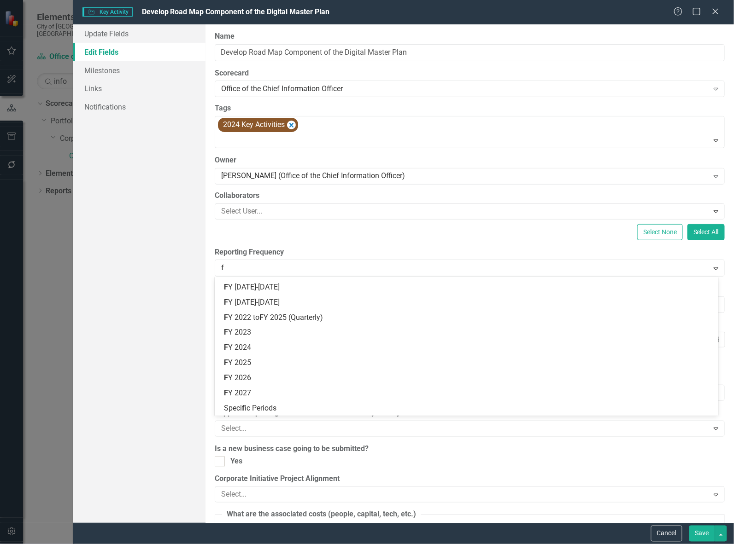
type input "fy"
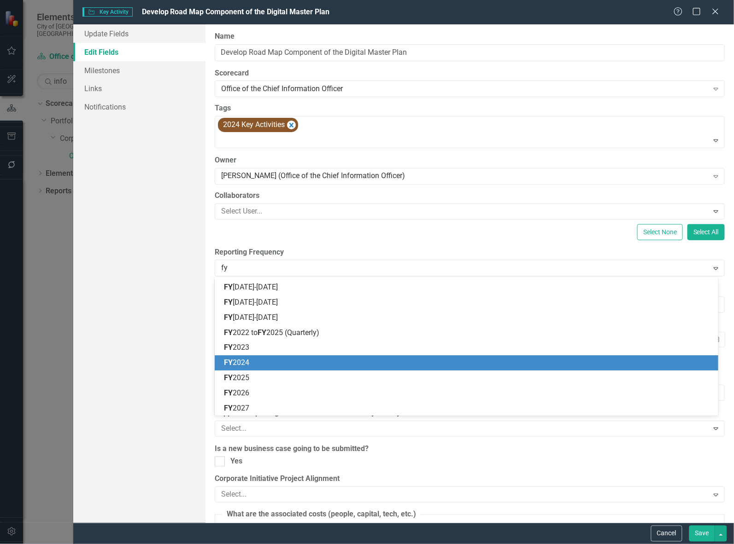
click at [259, 362] on div "FY 2024" at bounding box center [468, 363] width 489 height 11
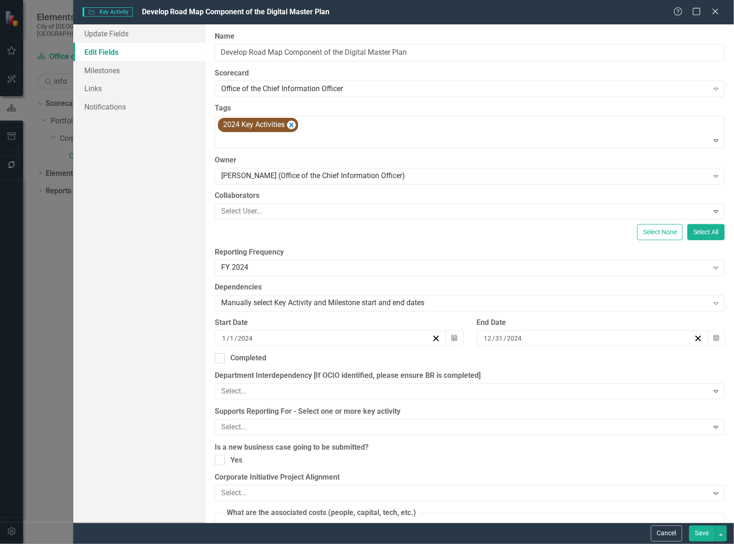
click at [705, 531] on button "Save" at bounding box center [702, 534] width 26 height 16
